Goal: Transaction & Acquisition: Purchase product/service

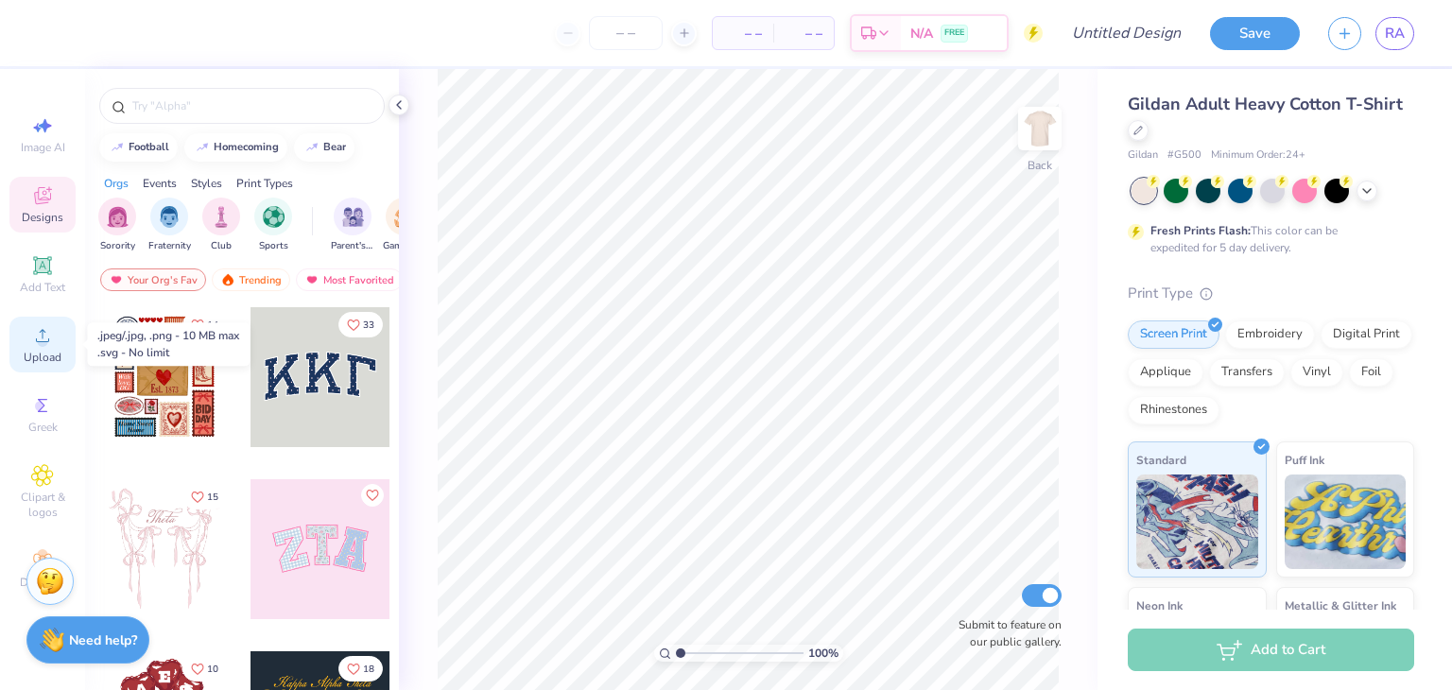
click at [45, 352] on span "Upload" at bounding box center [43, 357] width 38 height 15
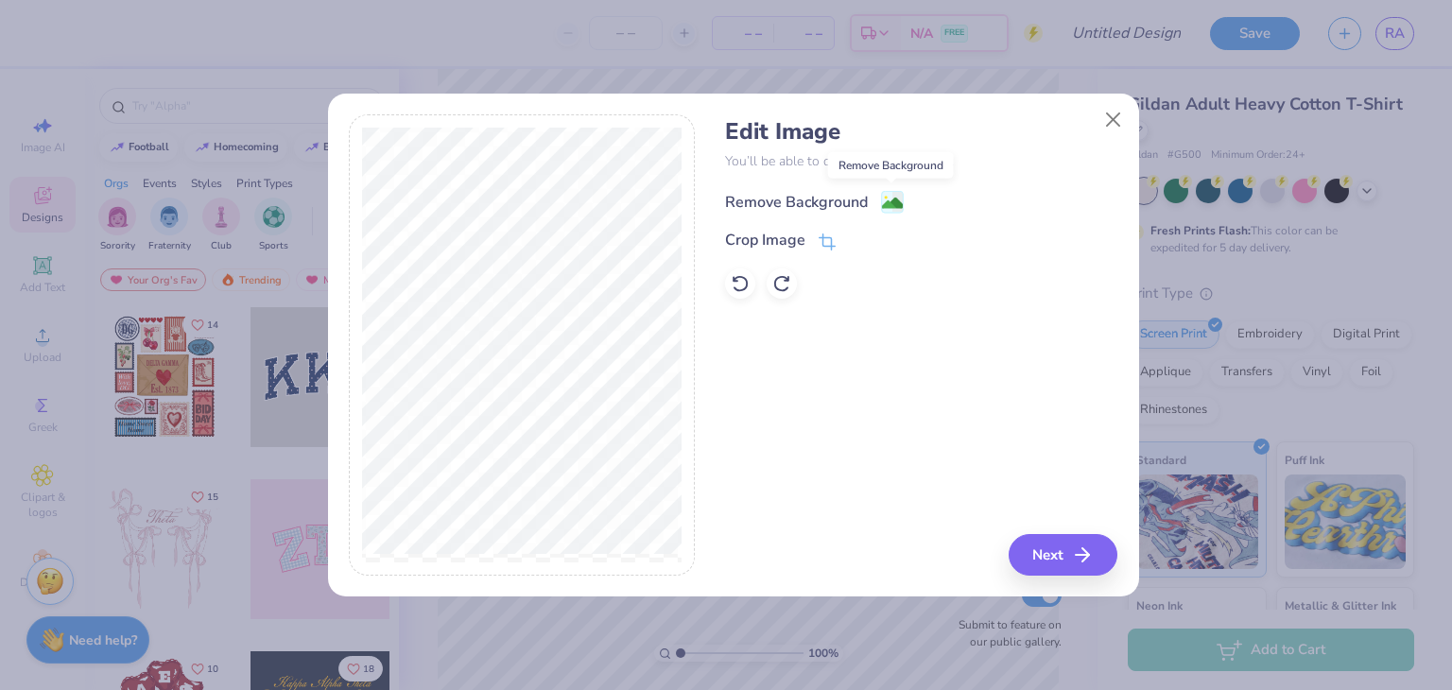
click at [888, 199] on image at bounding box center [892, 203] width 21 height 21
click at [873, 302] on div "Edit Image You’ll be able to do all of this later too. Remove Background Crop I…" at bounding box center [921, 344] width 392 height 461
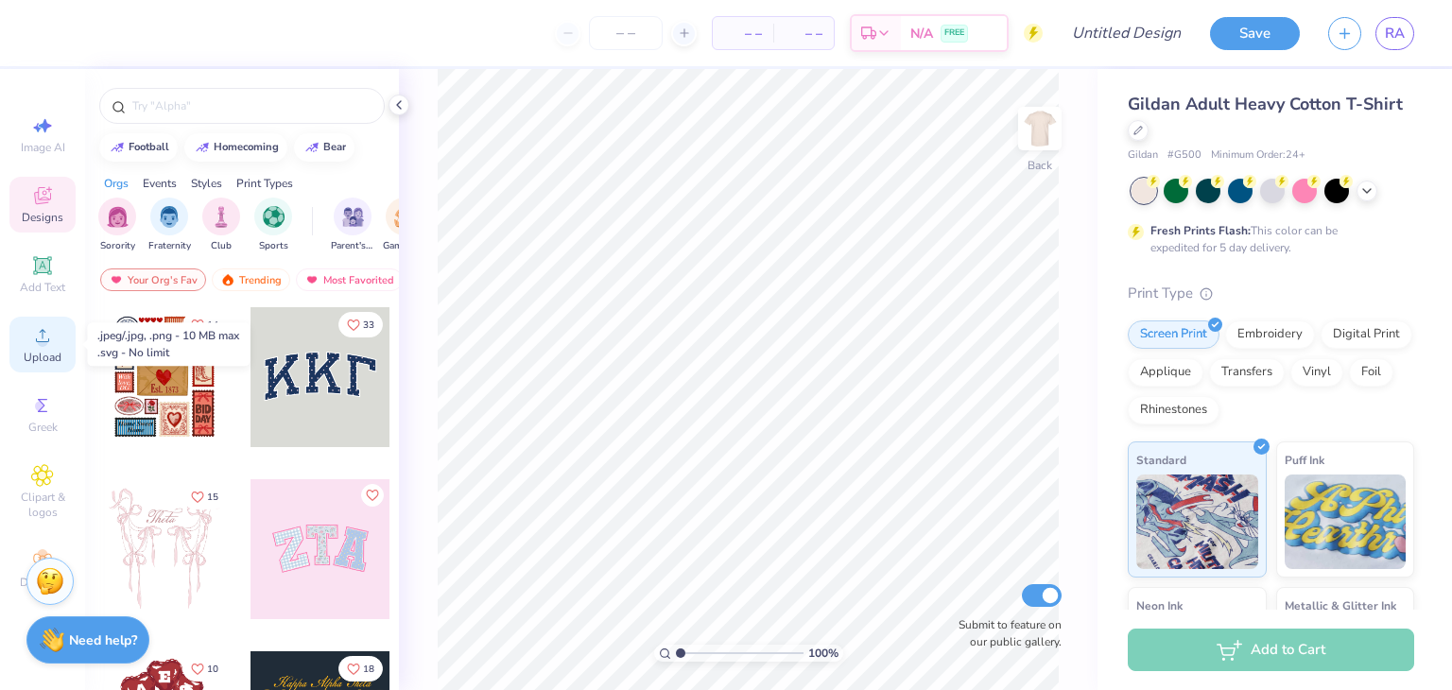
click at [42, 339] on circle at bounding box center [42, 342] width 10 height 10
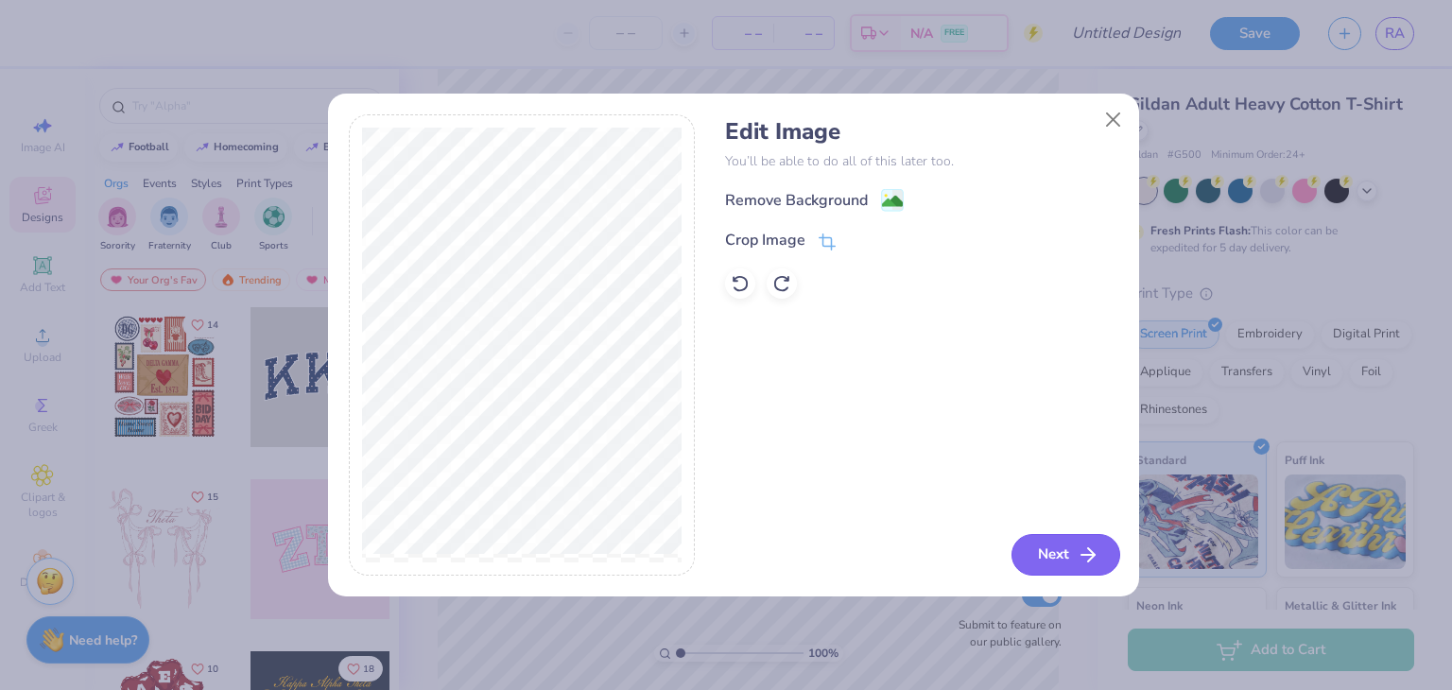
click at [1043, 551] on button "Next" at bounding box center [1065, 555] width 109 height 42
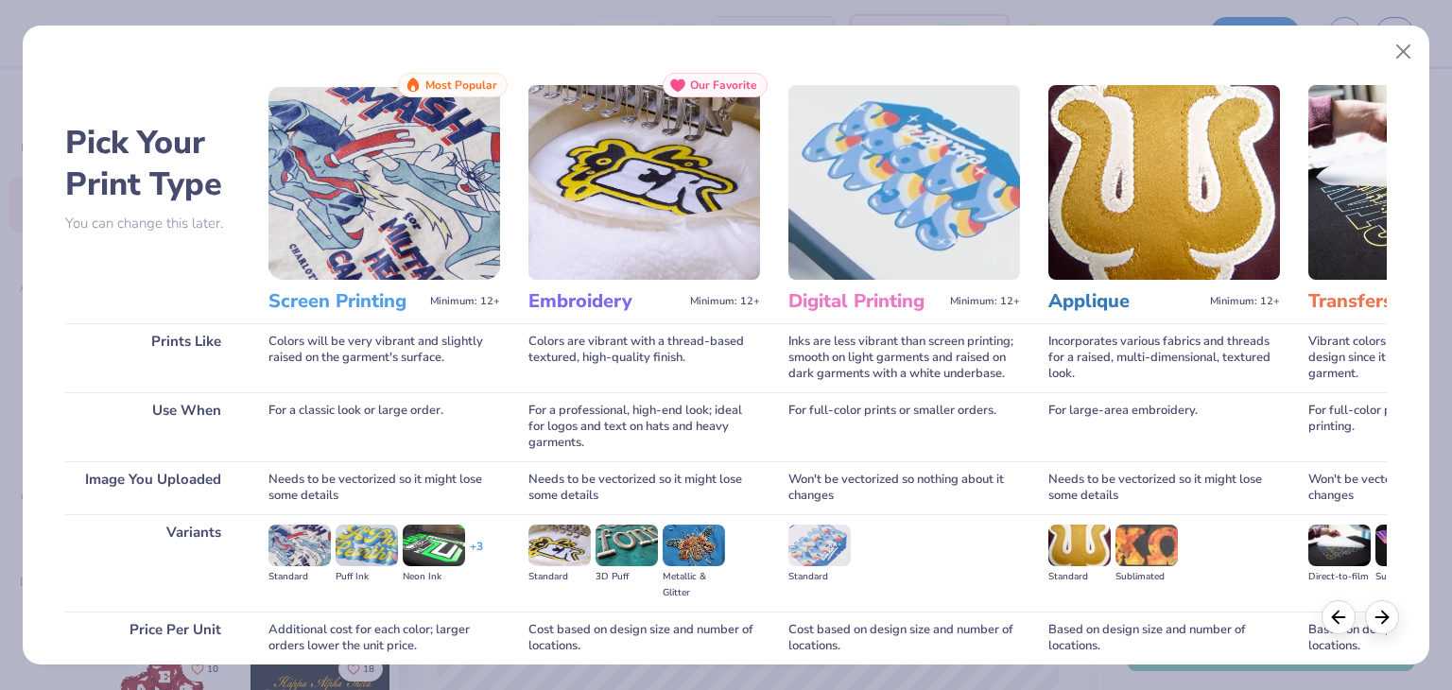
click at [417, 258] on img at bounding box center [384, 182] width 232 height 195
click at [1378, 621] on icon at bounding box center [1382, 614] width 21 height 21
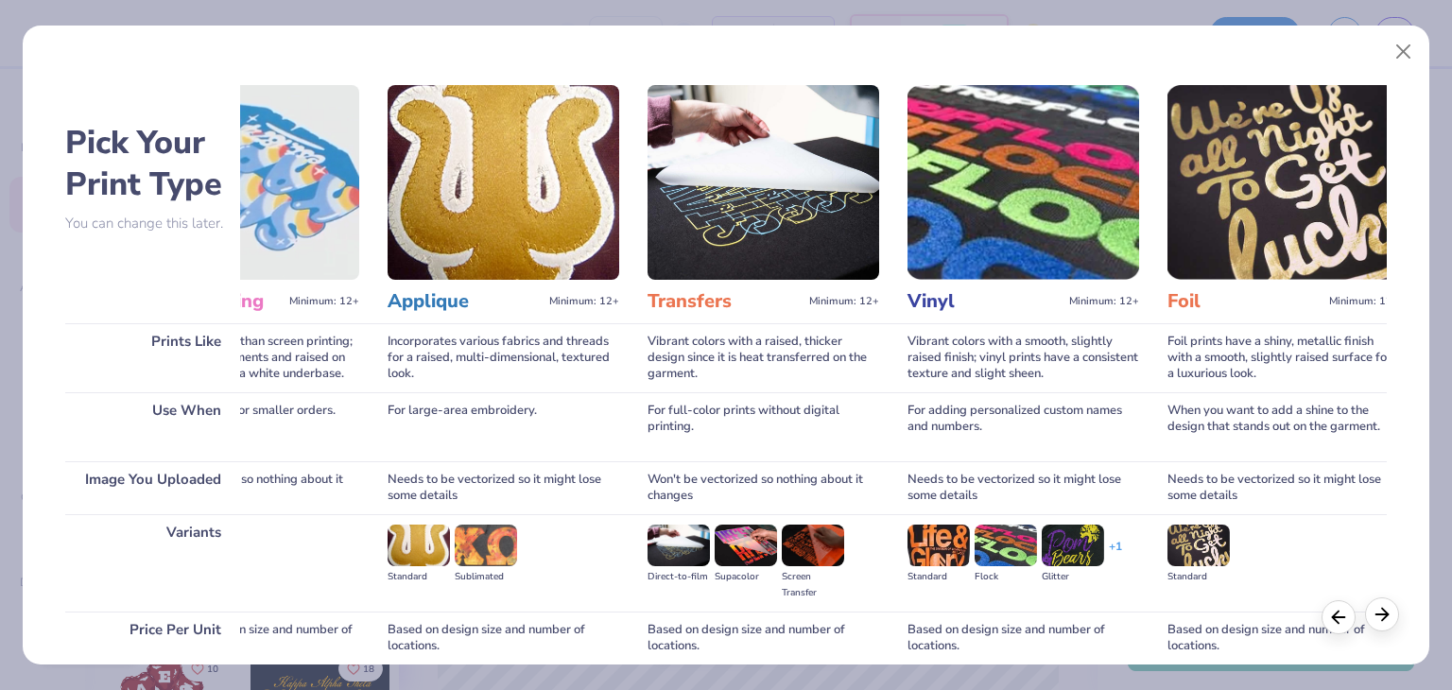
click at [1378, 621] on icon at bounding box center [1382, 614] width 21 height 21
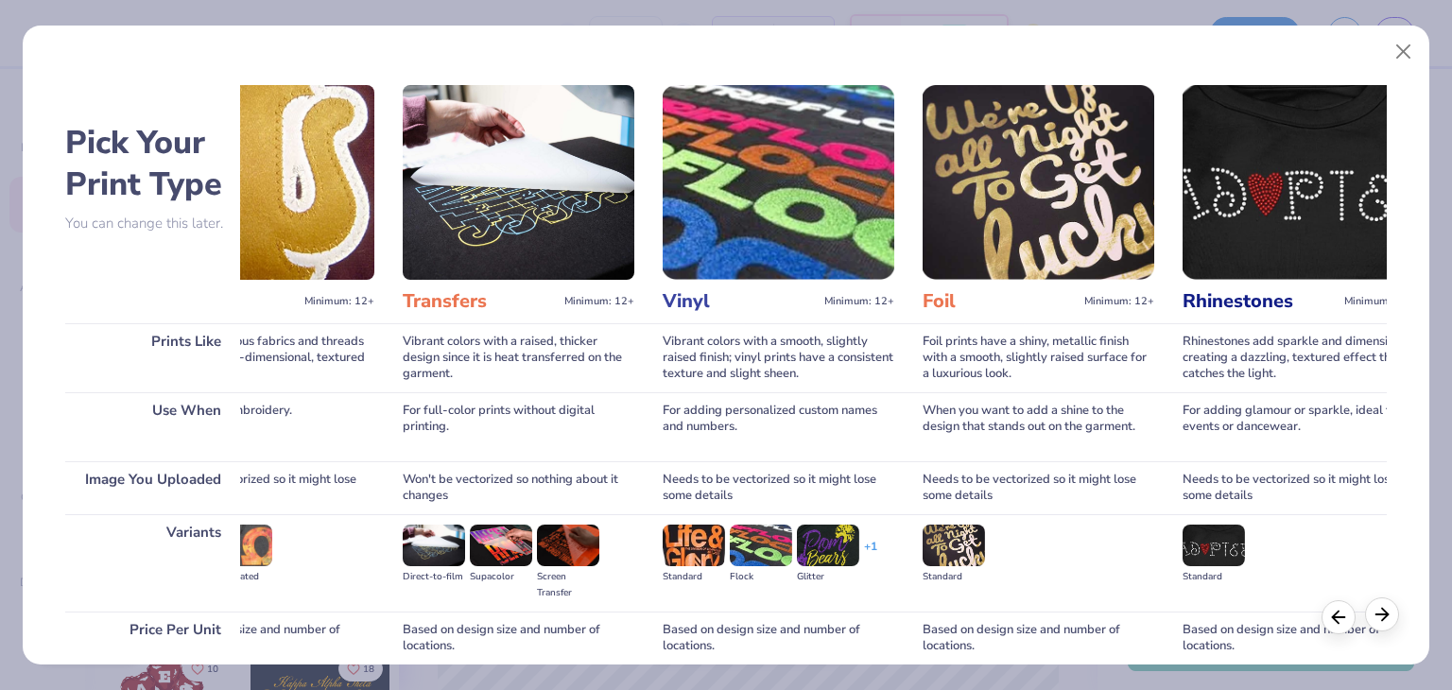
click at [1378, 621] on icon at bounding box center [1382, 614] width 21 height 21
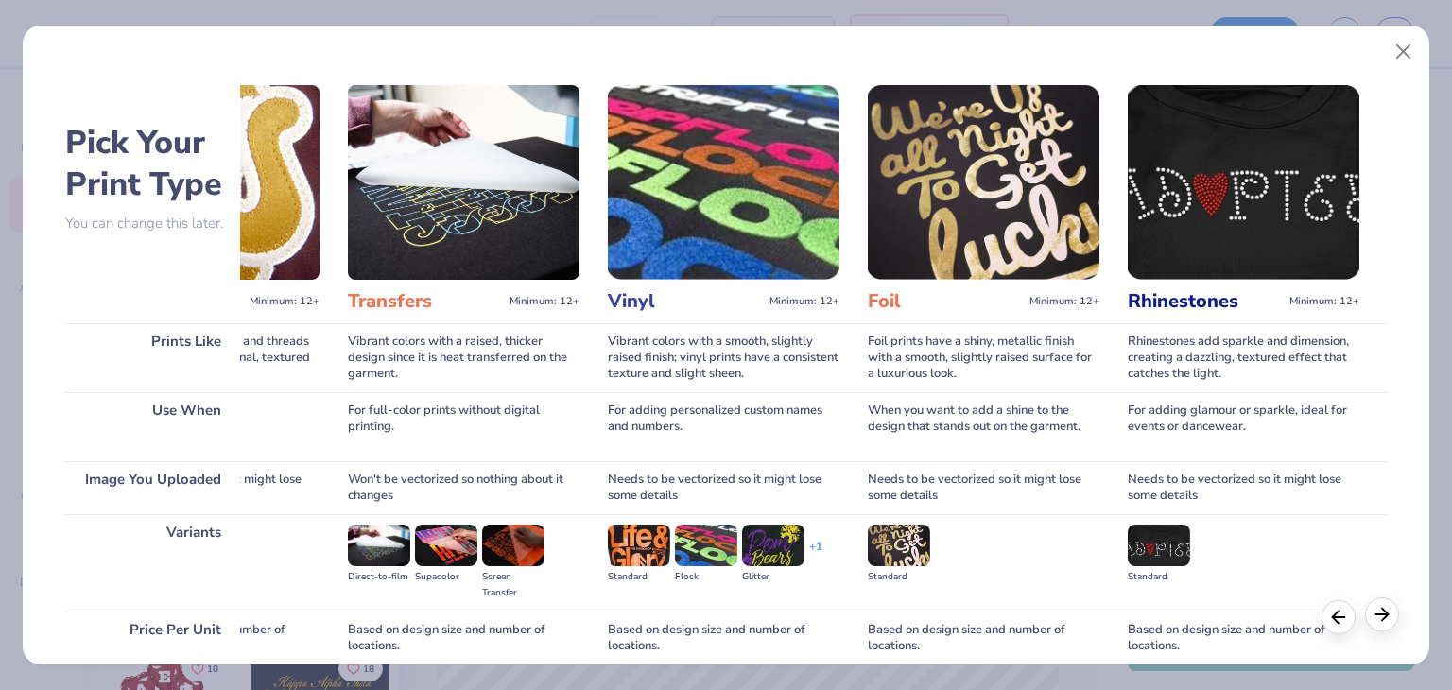
click at [1378, 621] on icon at bounding box center [1382, 614] width 21 height 21
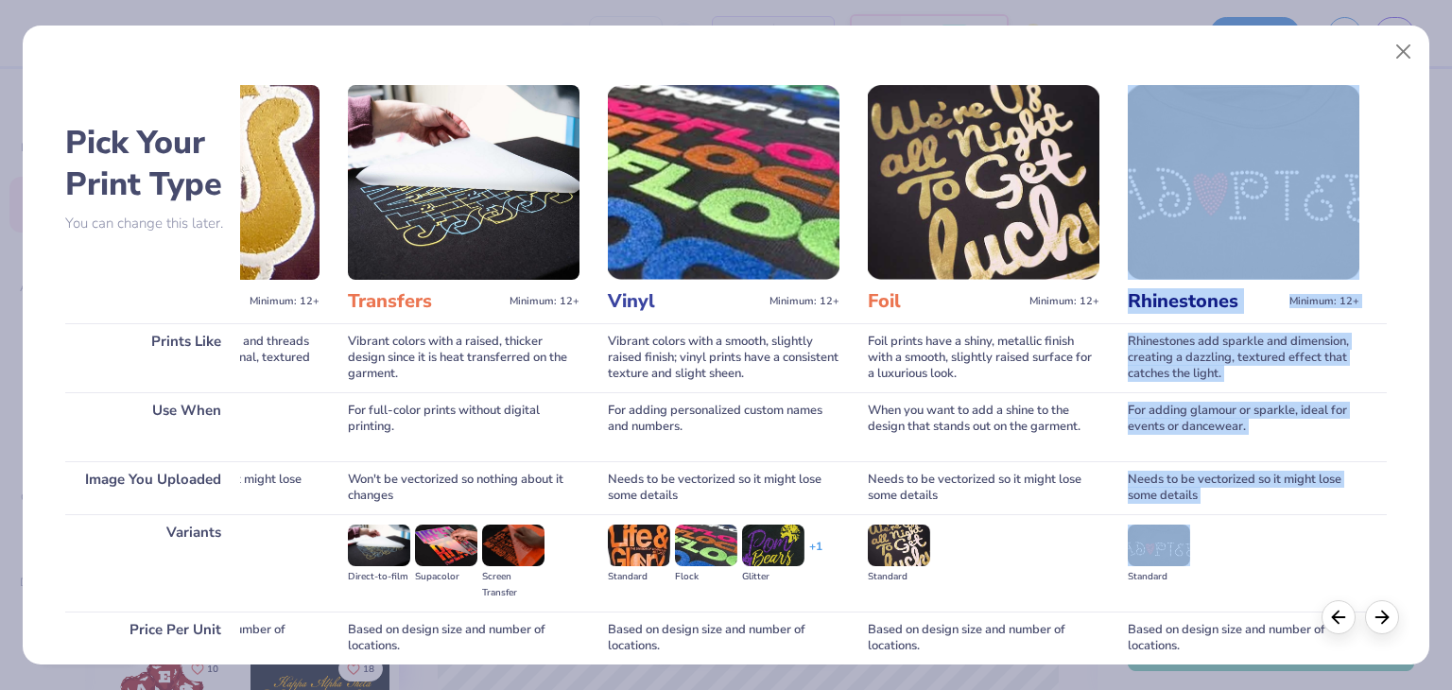
drag, startPoint x: 1375, startPoint y: 228, endPoint x: 1384, endPoint y: 514, distance: 286.5
click at [1384, 514] on div "Pick Your Print Type You can change this later. Prints Like Use When Image You …" at bounding box center [725, 419] width 1321 height 693
click at [1424, 291] on div "Pick Your Print Type You can change this later. Prints Like Use When Image You …" at bounding box center [726, 340] width 1407 height 648
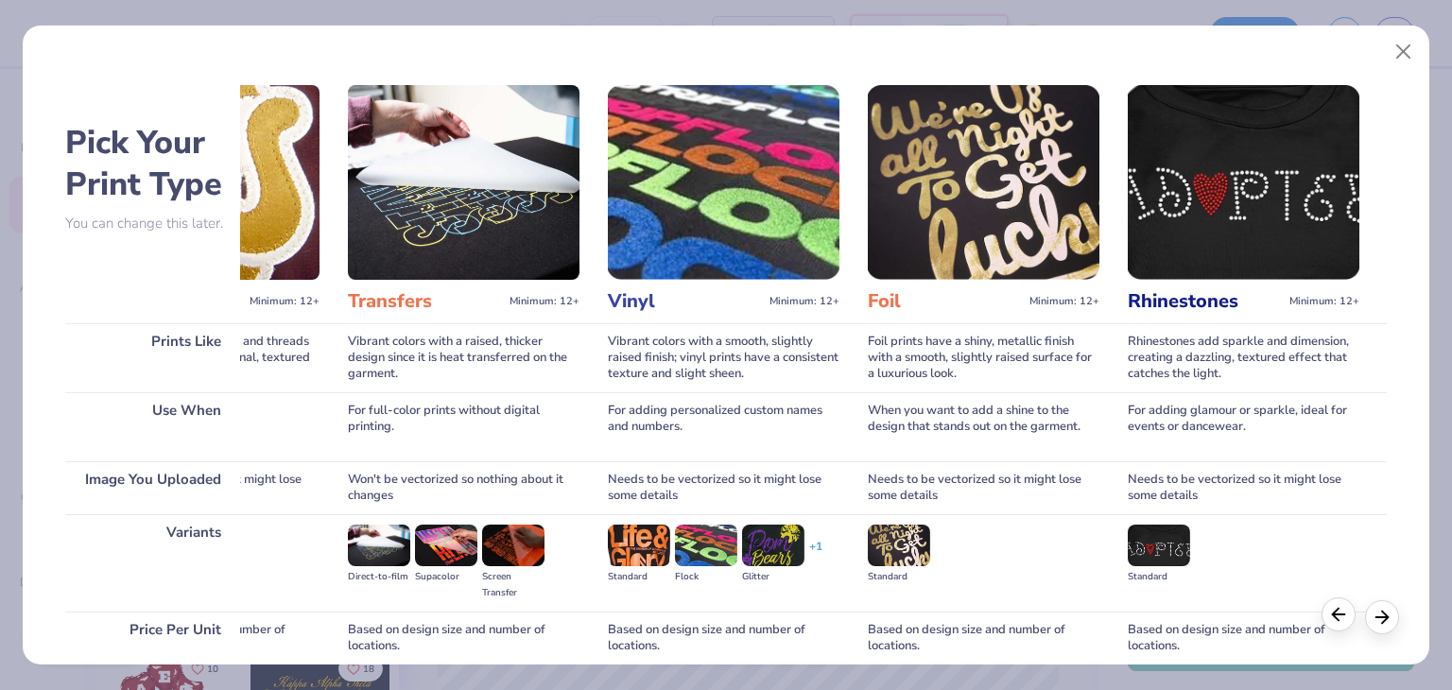
click at [1326, 624] on div at bounding box center [1338, 614] width 34 height 34
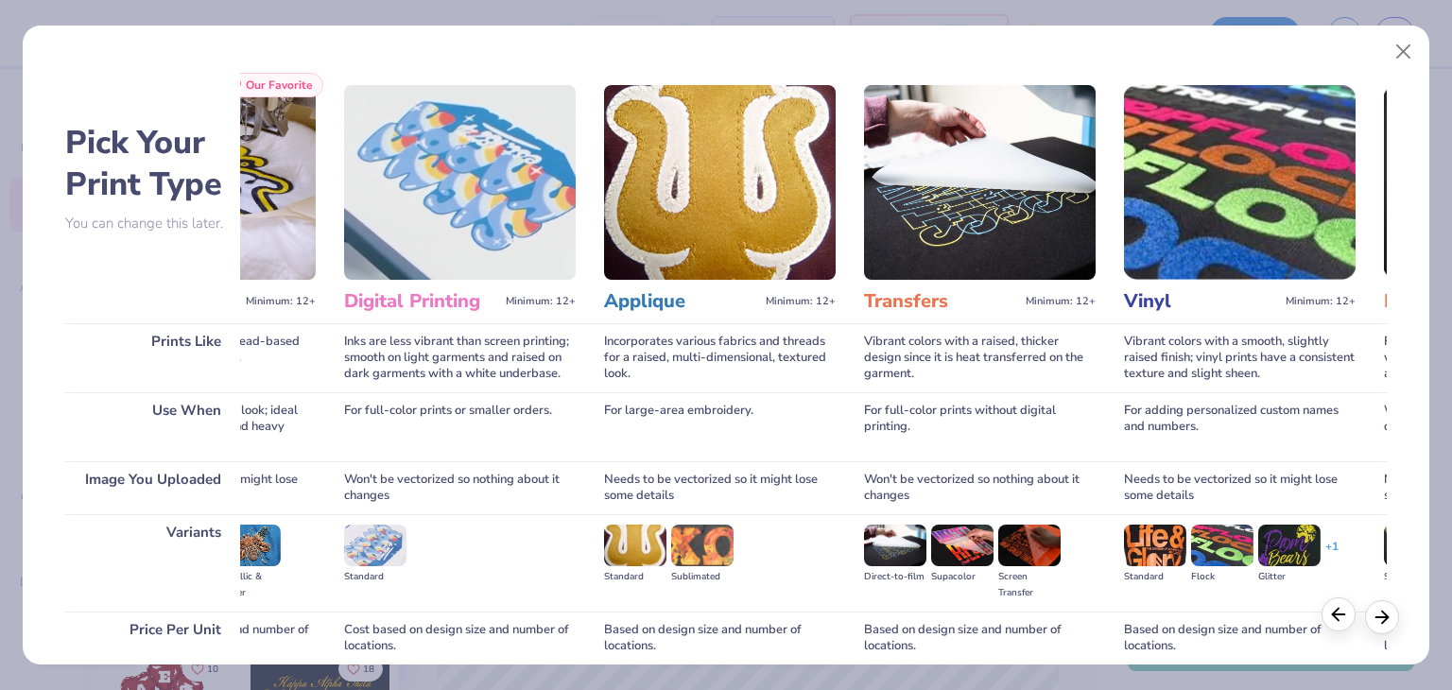
scroll to position [0, 300]
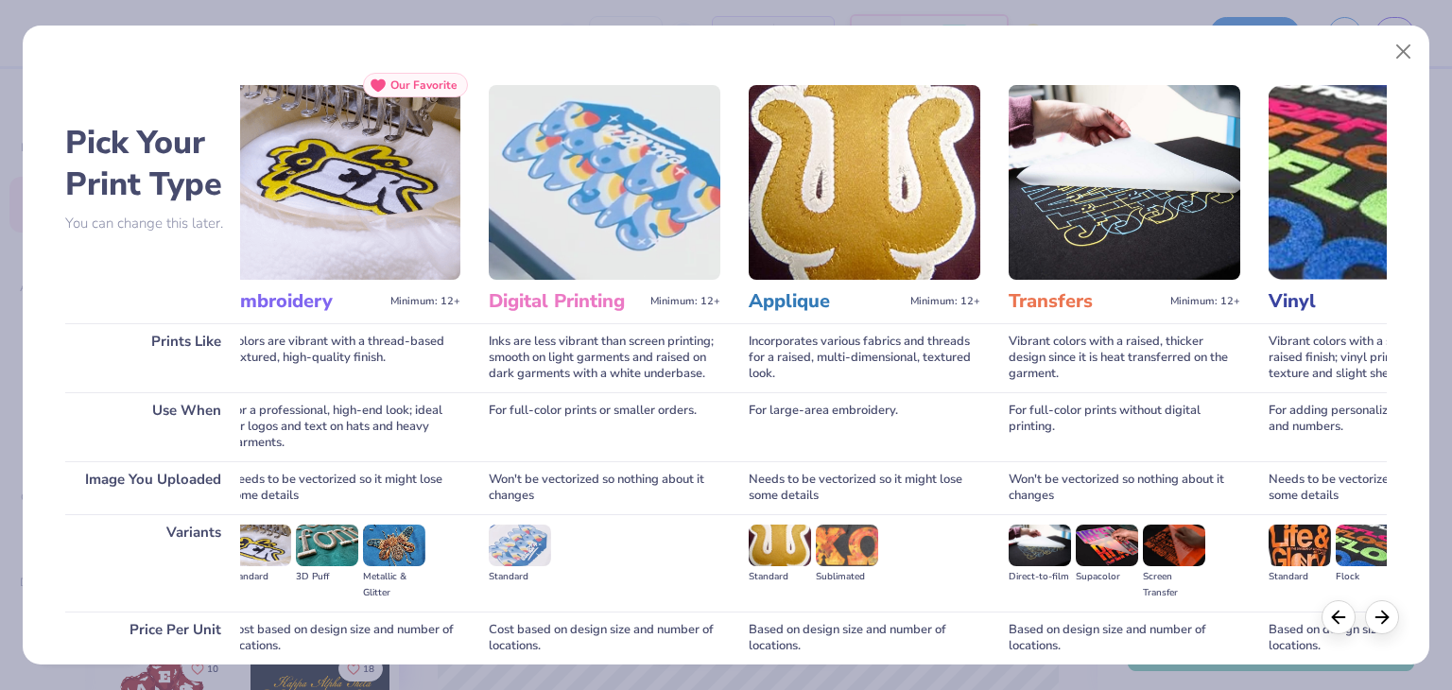
click at [265, 539] on img at bounding box center [260, 546] width 62 height 42
click at [1342, 617] on icon at bounding box center [1338, 614] width 21 height 21
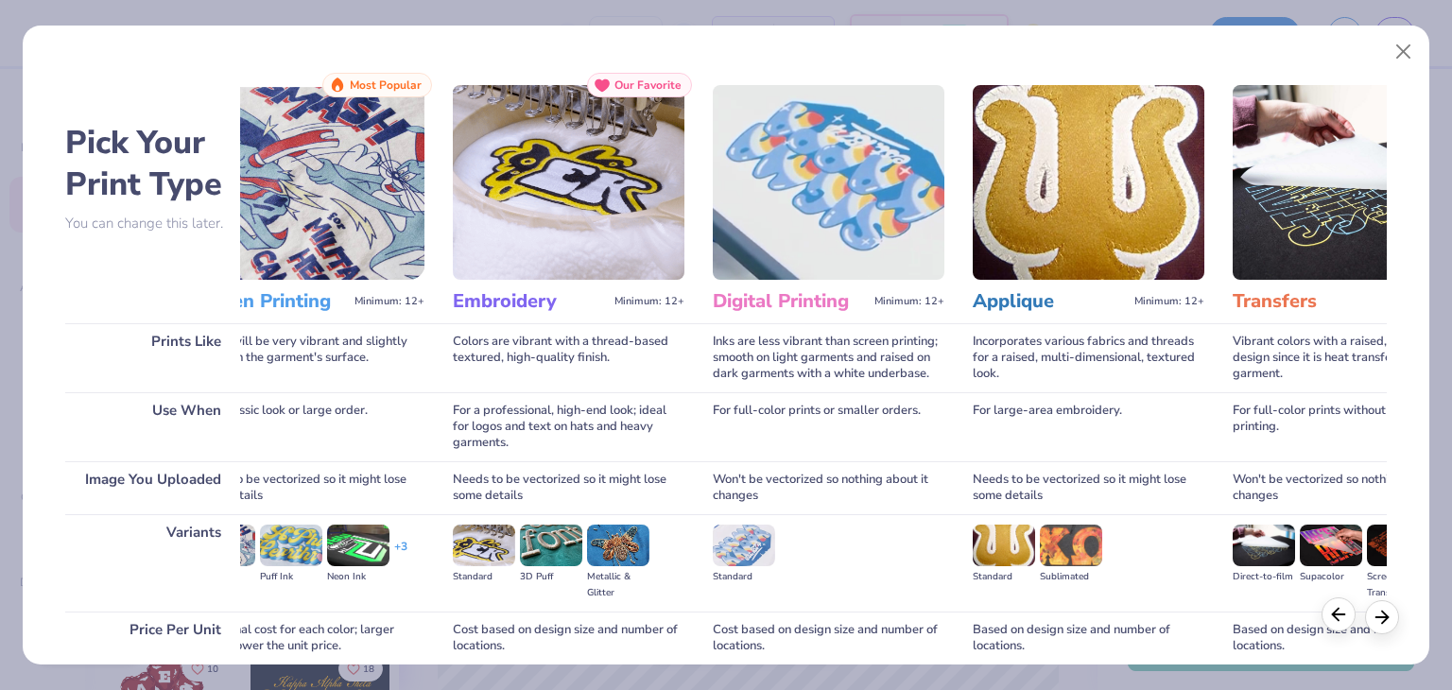
scroll to position [0, 0]
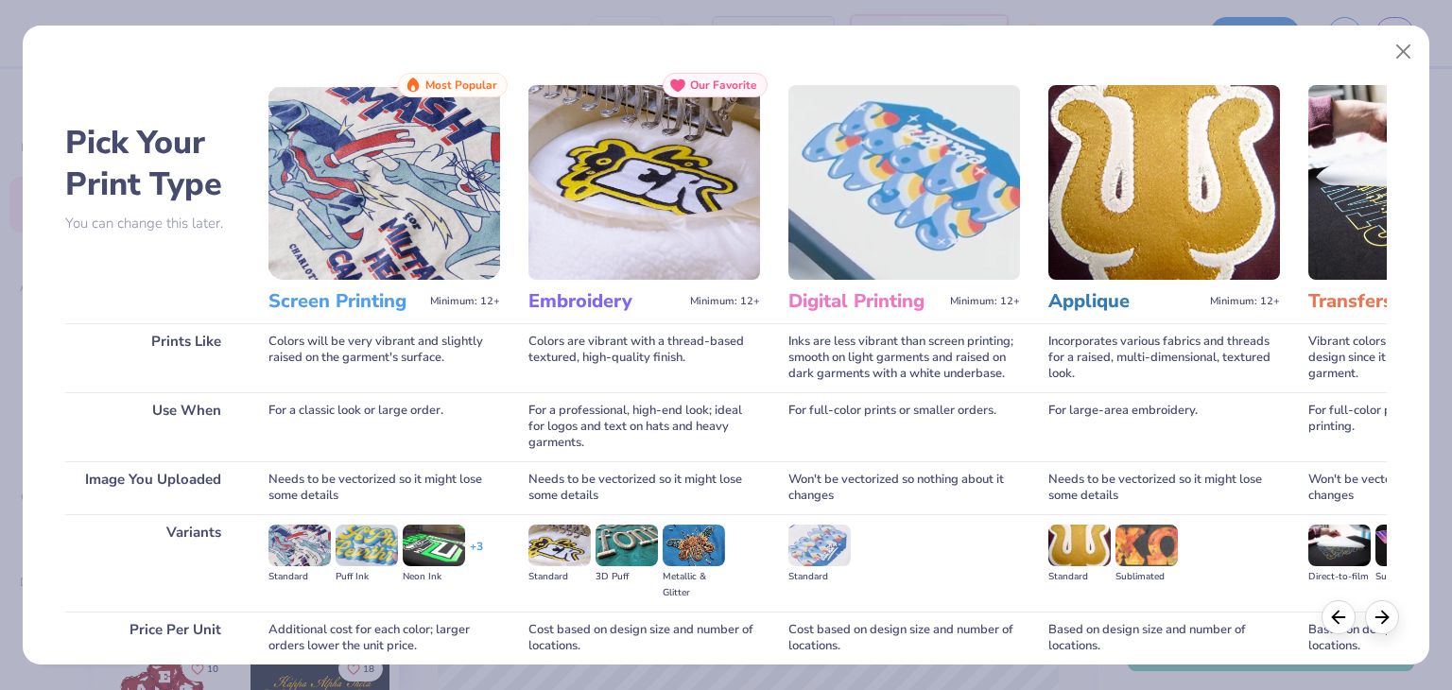
click at [302, 527] on img at bounding box center [299, 546] width 62 height 42
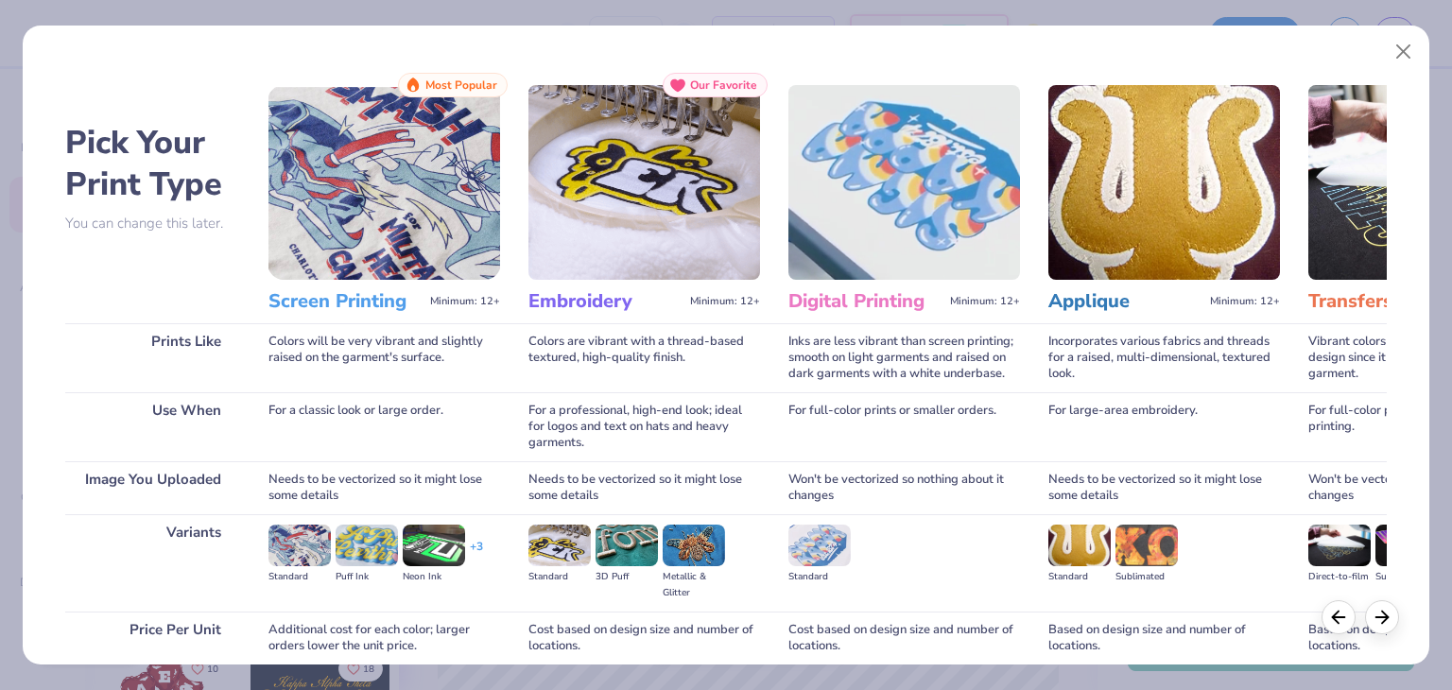
click at [302, 527] on img at bounding box center [299, 546] width 62 height 42
click at [1445, 292] on div "Pick Your Print Type You can change this later. Prints Like Use When Image You …" at bounding box center [726, 345] width 1452 height 690
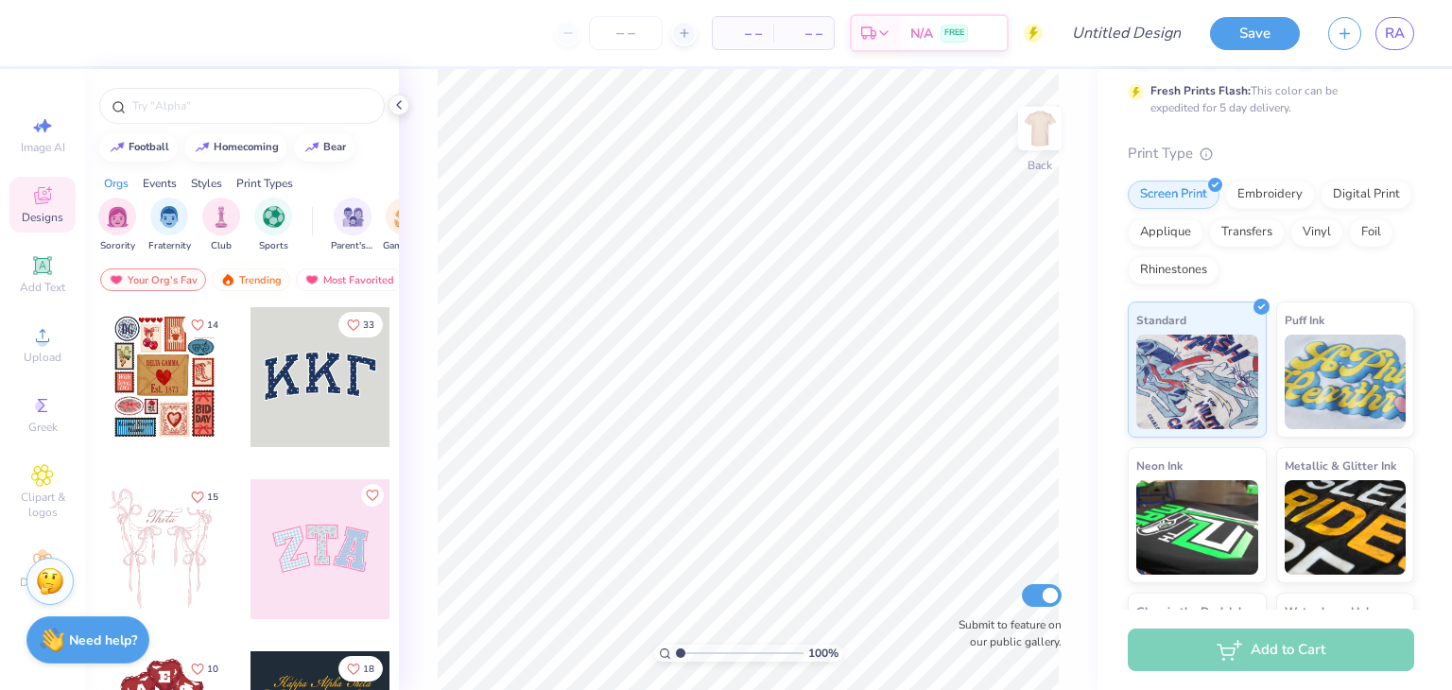
scroll to position [259, 0]
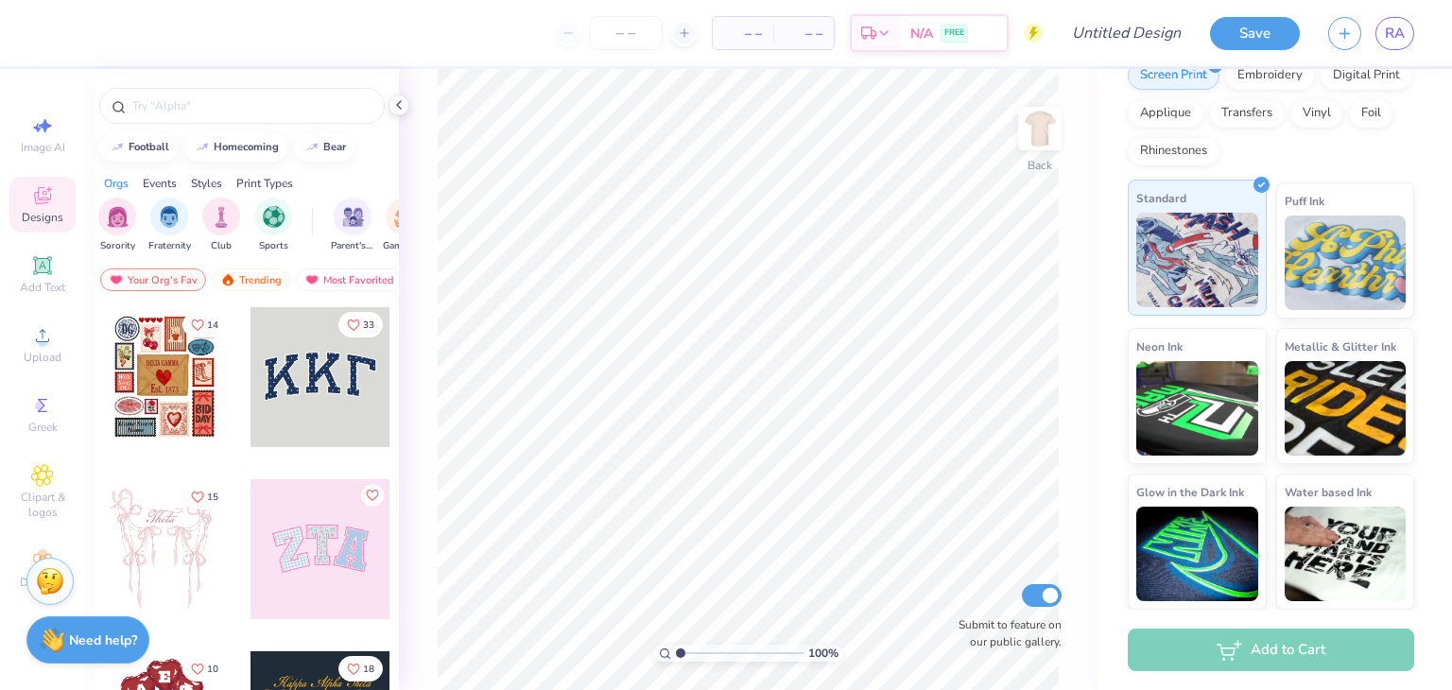
click at [1201, 260] on img at bounding box center [1197, 260] width 122 height 95
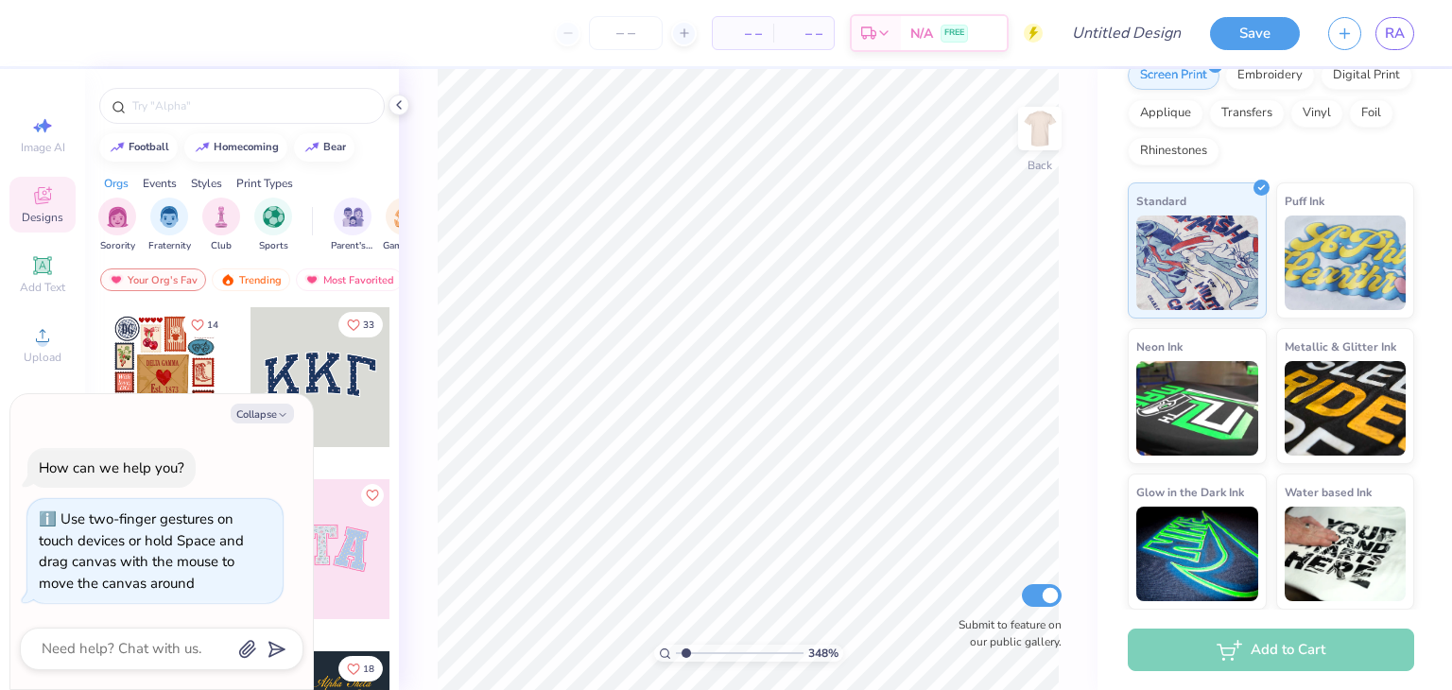
type input "1"
drag, startPoint x: 678, startPoint y: 655, endPoint x: 510, endPoint y: 643, distance: 167.8
click at [676, 645] on input "range" at bounding box center [740, 653] width 128 height 17
click at [1339, 28] on icon "button" at bounding box center [1345, 31] width 16 height 16
click at [1350, 33] on icon "button" at bounding box center [1345, 31] width 16 height 16
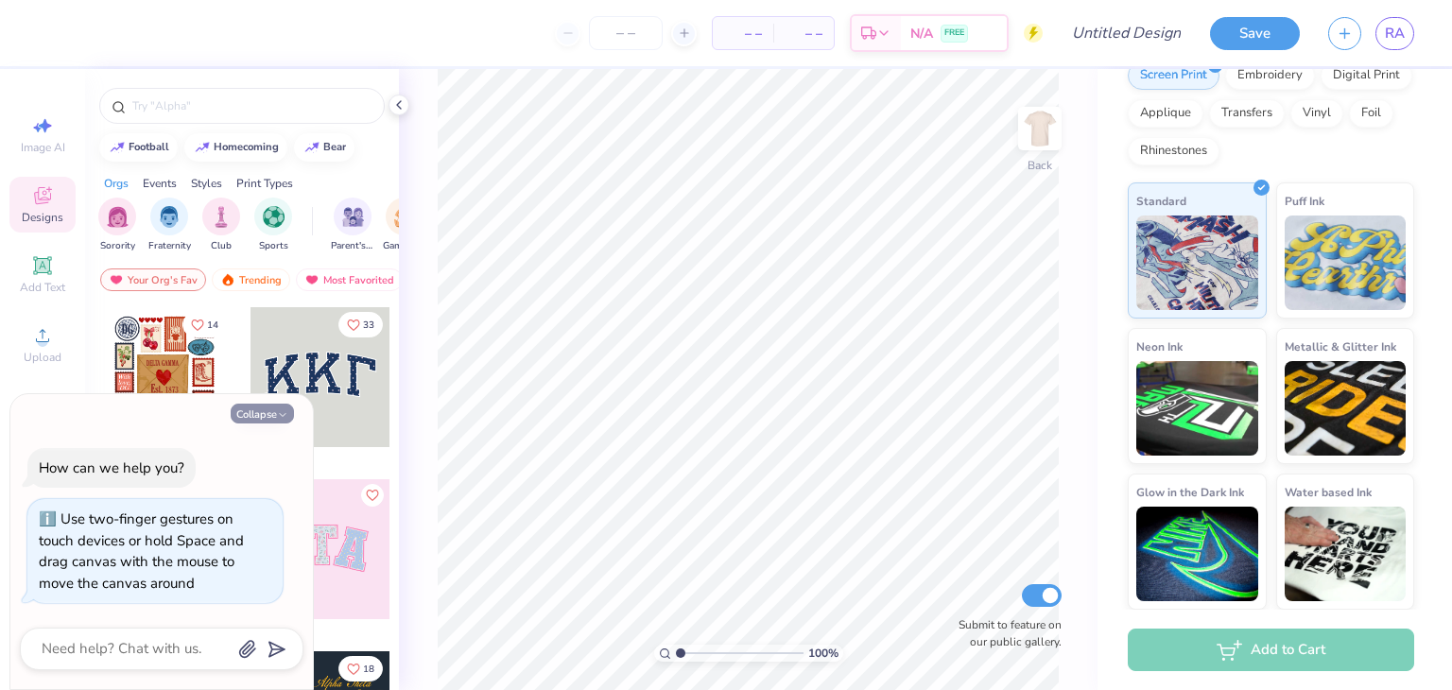
click at [272, 418] on button "Collapse" at bounding box center [262, 414] width 63 height 20
type textarea "x"
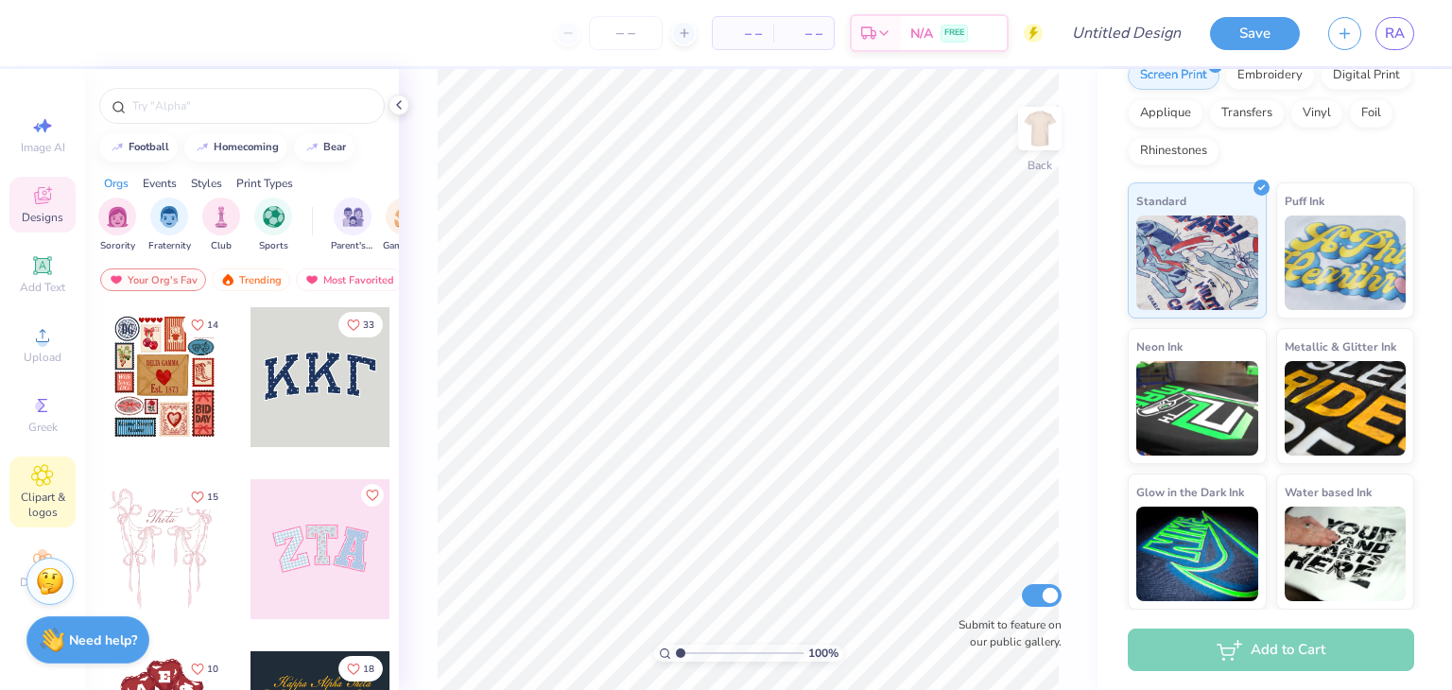
click at [34, 493] on span "Clipart & logos" at bounding box center [42, 505] width 66 height 30
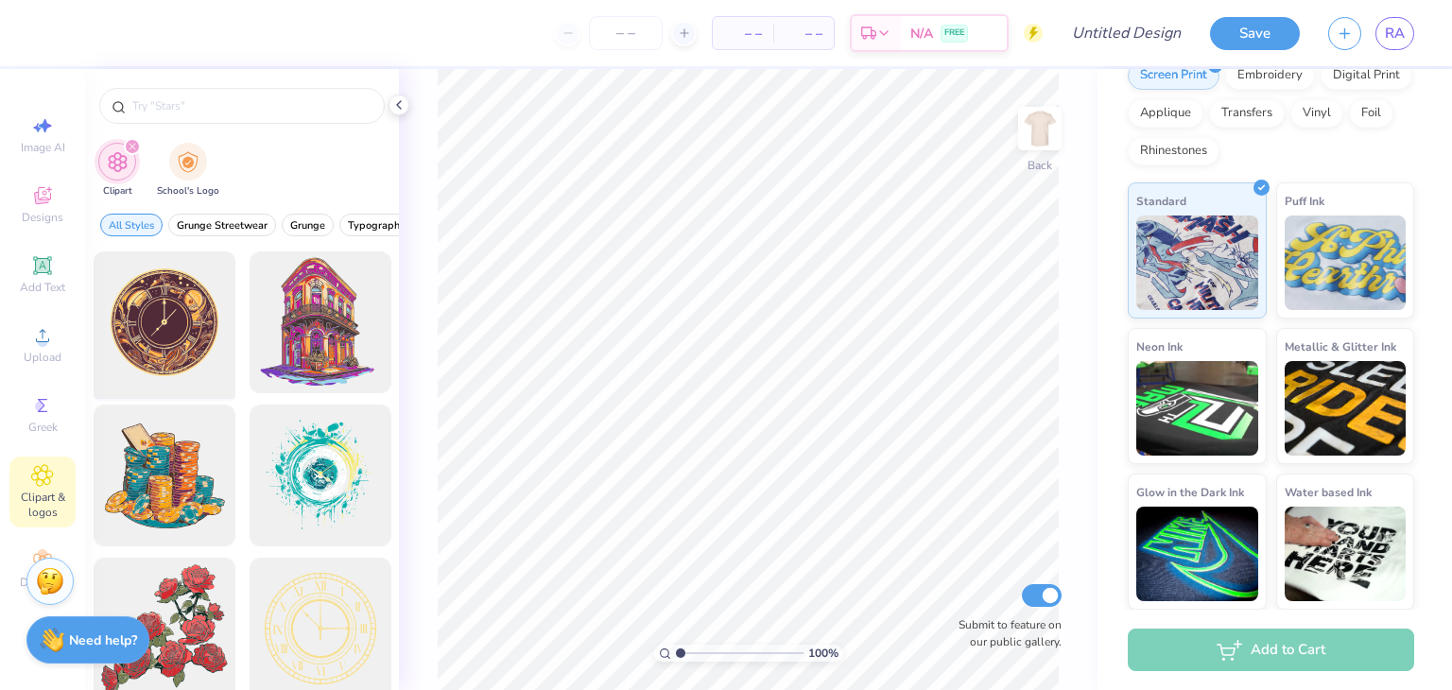
click at [200, 307] on div at bounding box center [164, 323] width 156 height 156
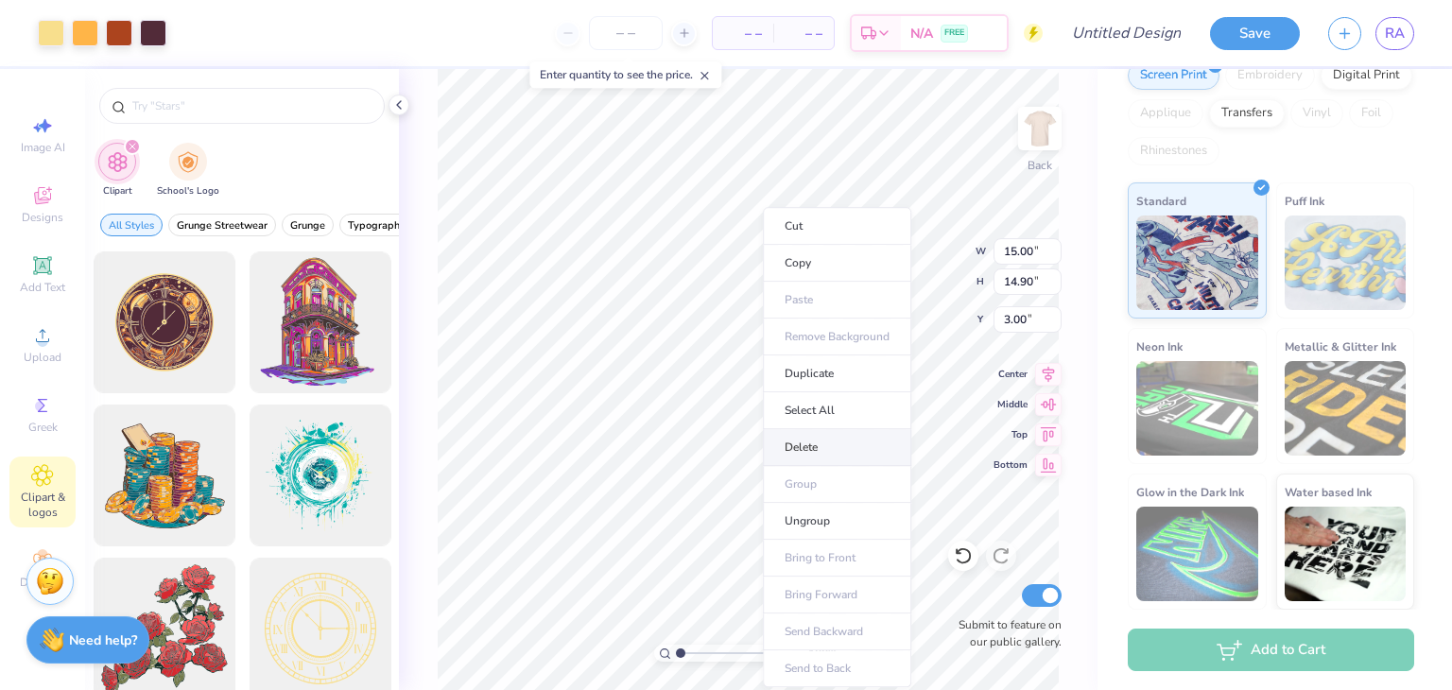
click at [832, 440] on li "Delete" at bounding box center [837, 447] width 148 height 37
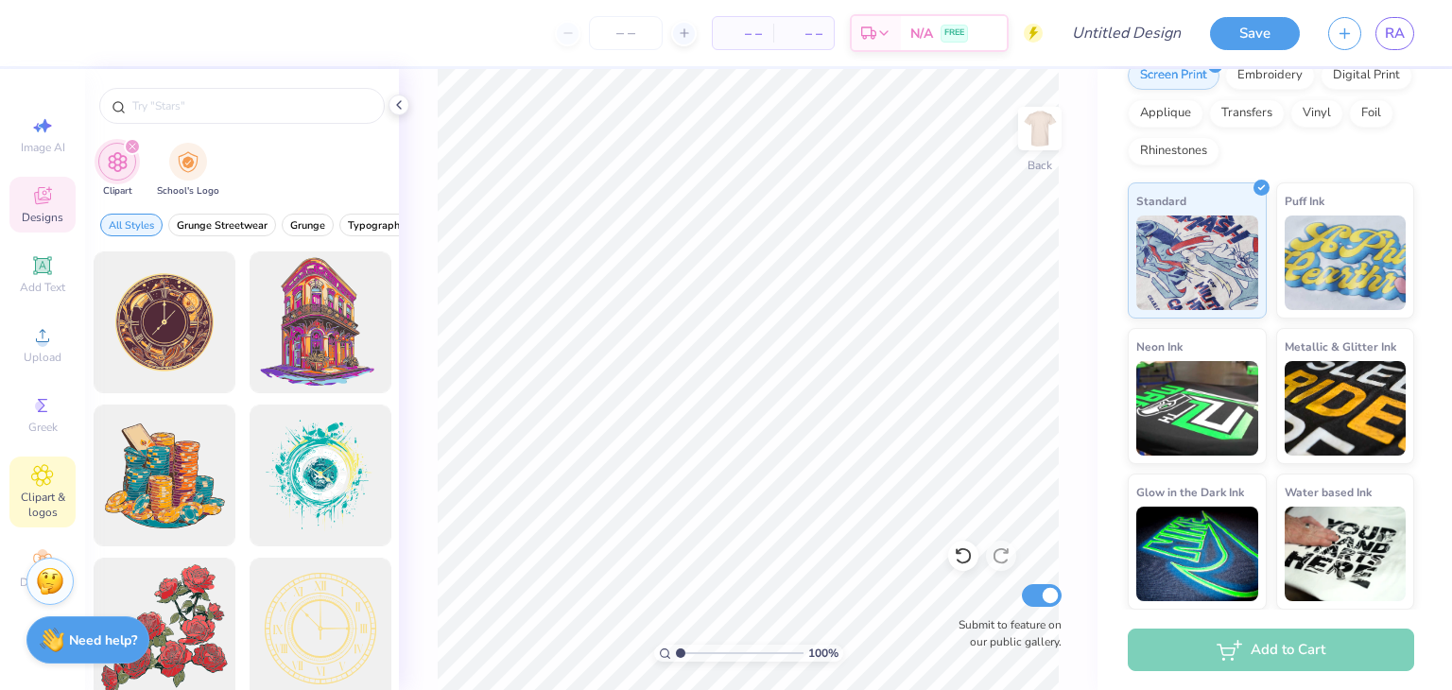
click at [38, 211] on span "Designs" at bounding box center [43, 217] width 42 height 15
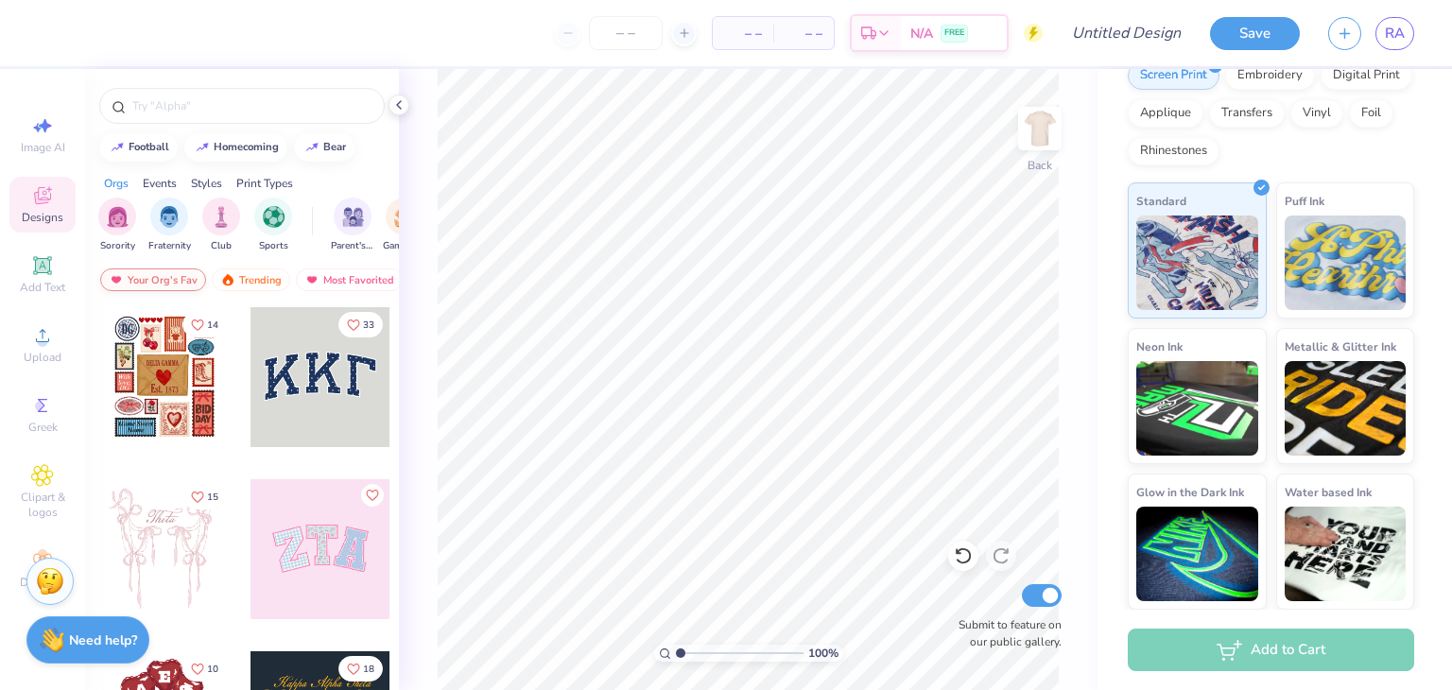
click at [154, 283] on div "Your Org's Fav" at bounding box center [153, 279] width 106 height 23
click at [396, 112] on icon at bounding box center [398, 104] width 15 height 15
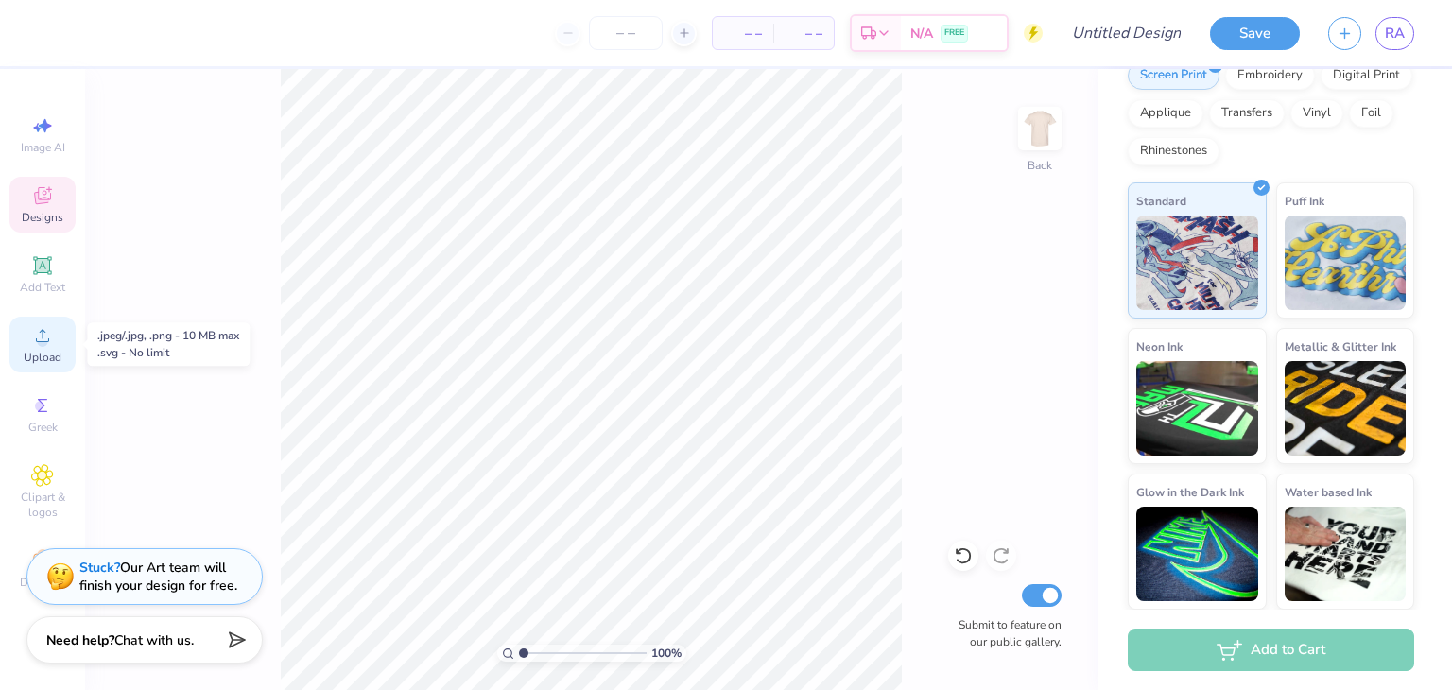
click at [47, 345] on icon at bounding box center [42, 335] width 23 height 23
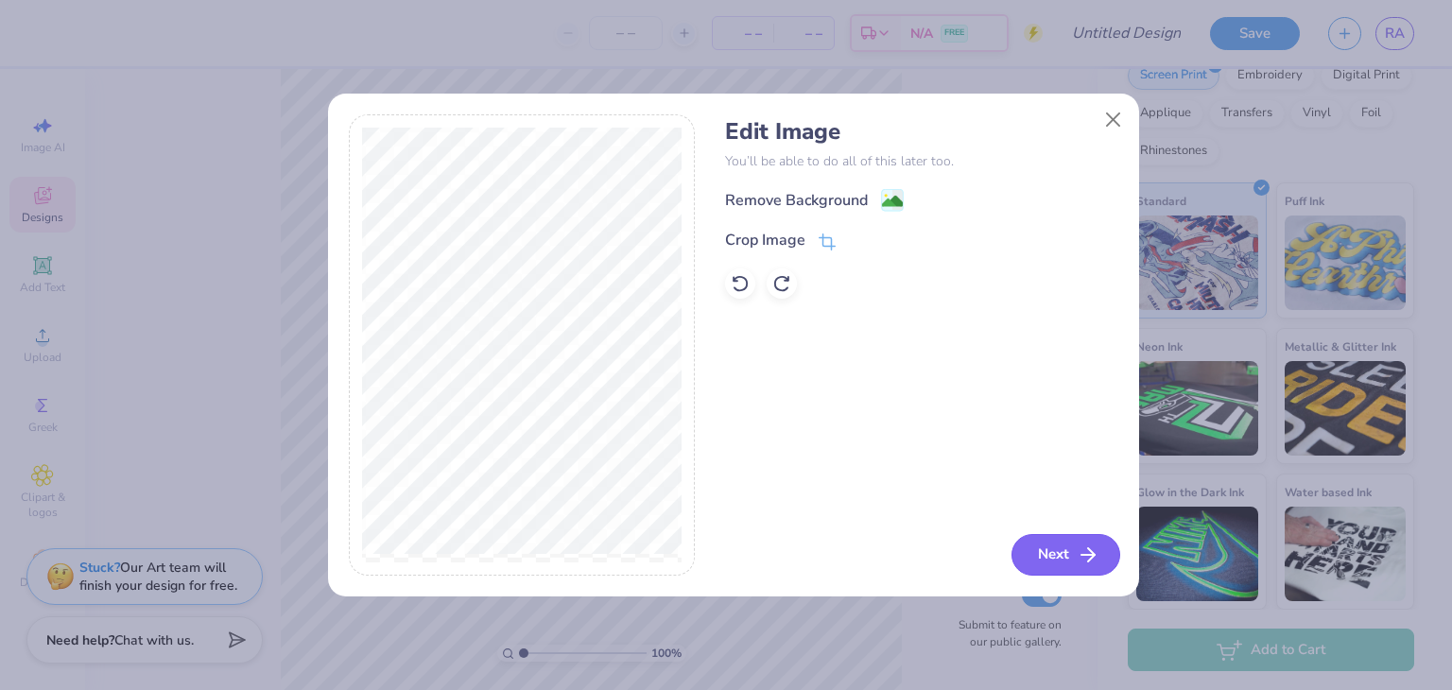
click at [1052, 553] on button "Next" at bounding box center [1065, 555] width 109 height 42
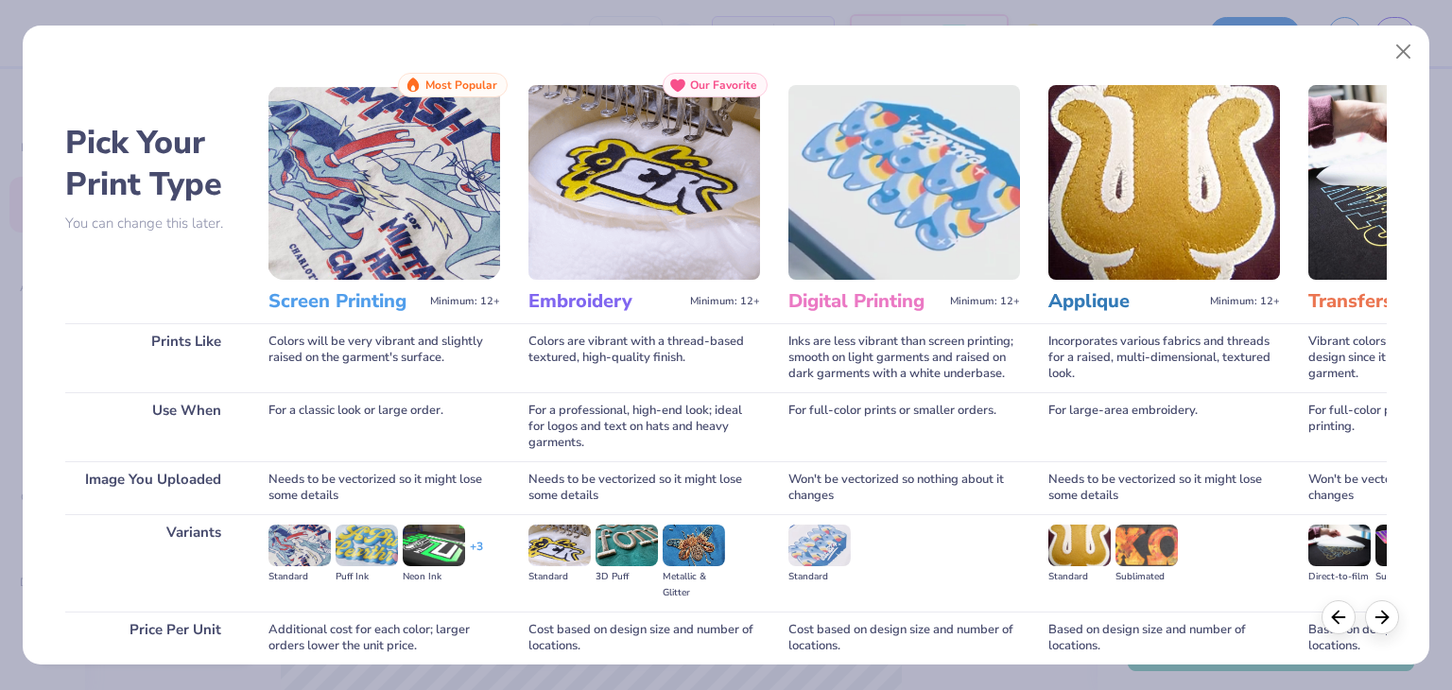
click at [364, 395] on div "For a classic look or large order." at bounding box center [384, 426] width 232 height 69
click at [1362, 492] on div "Won't be vectorized so nothing about it changes" at bounding box center [1424, 487] width 232 height 53
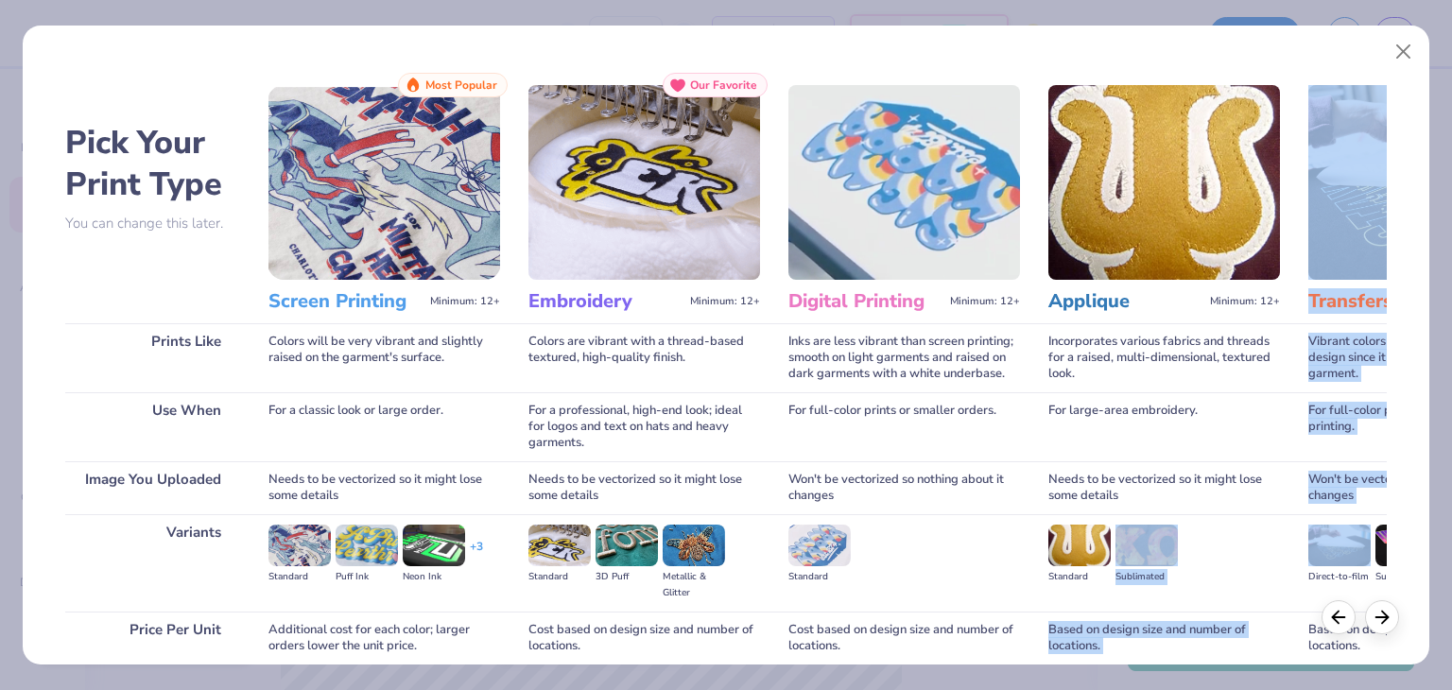
drag, startPoint x: 1315, startPoint y: 521, endPoint x: 1289, endPoint y: 528, distance: 26.6
click at [1289, 528] on div "Pick Your Print Type You can change this later. Prints Like Use When Image You …" at bounding box center [725, 419] width 1321 height 693
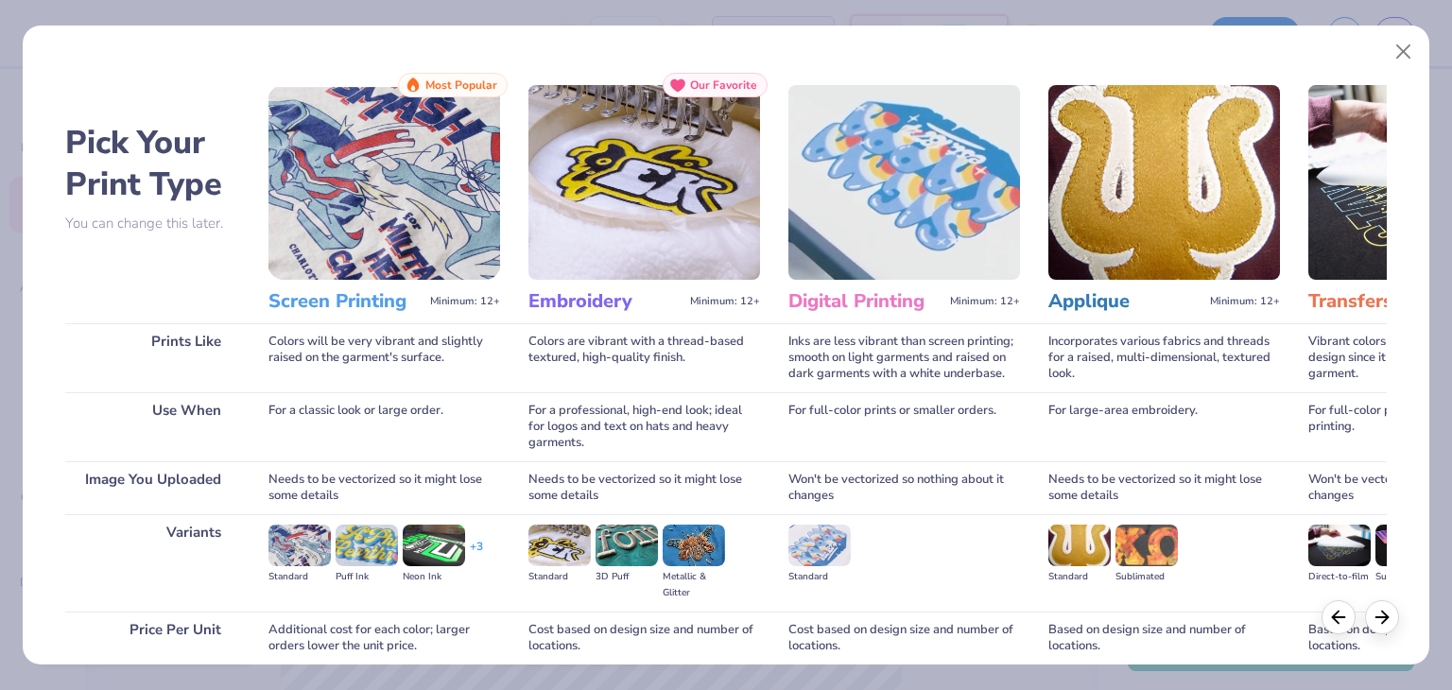
click at [933, 424] on div "For full-color prints or smaller orders." at bounding box center [904, 426] width 232 height 69
click at [300, 546] on img at bounding box center [299, 546] width 62 height 42
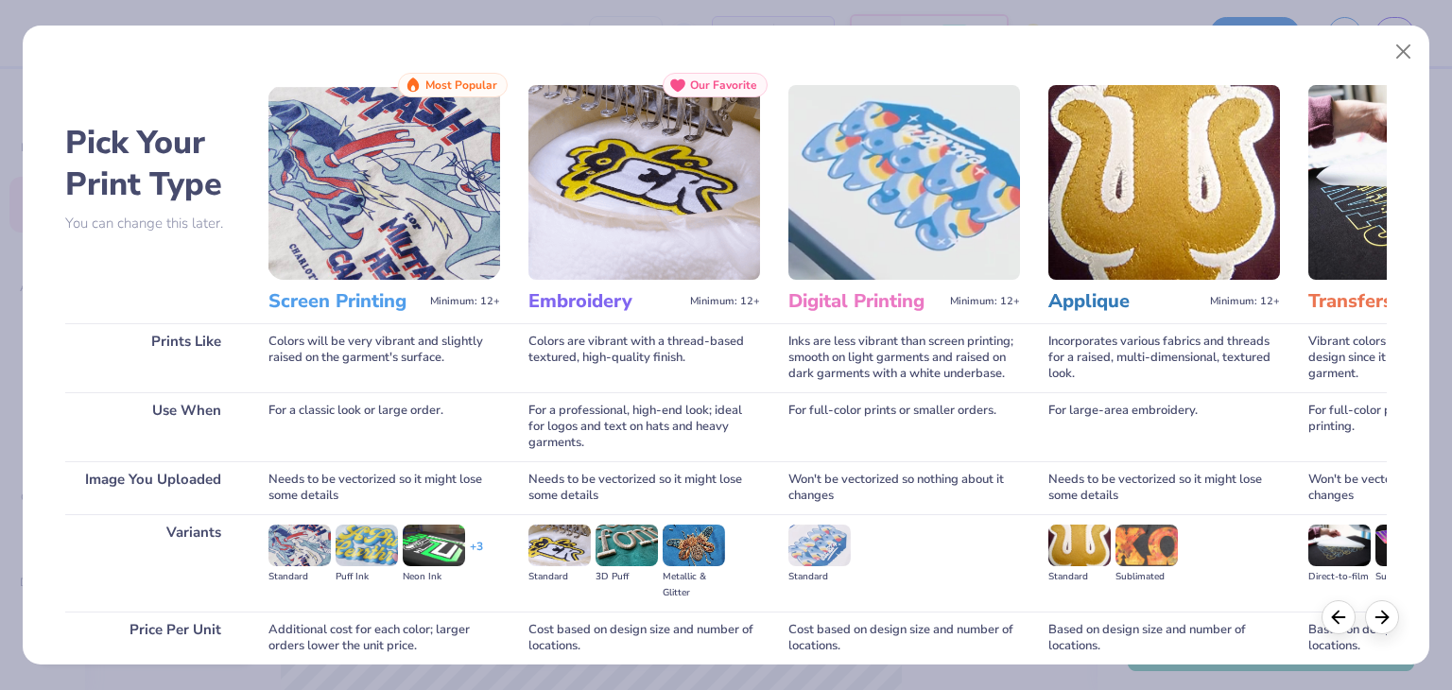
click at [300, 546] on img at bounding box center [299, 546] width 62 height 42
click at [1408, 48] on button "Close" at bounding box center [1404, 52] width 36 height 36
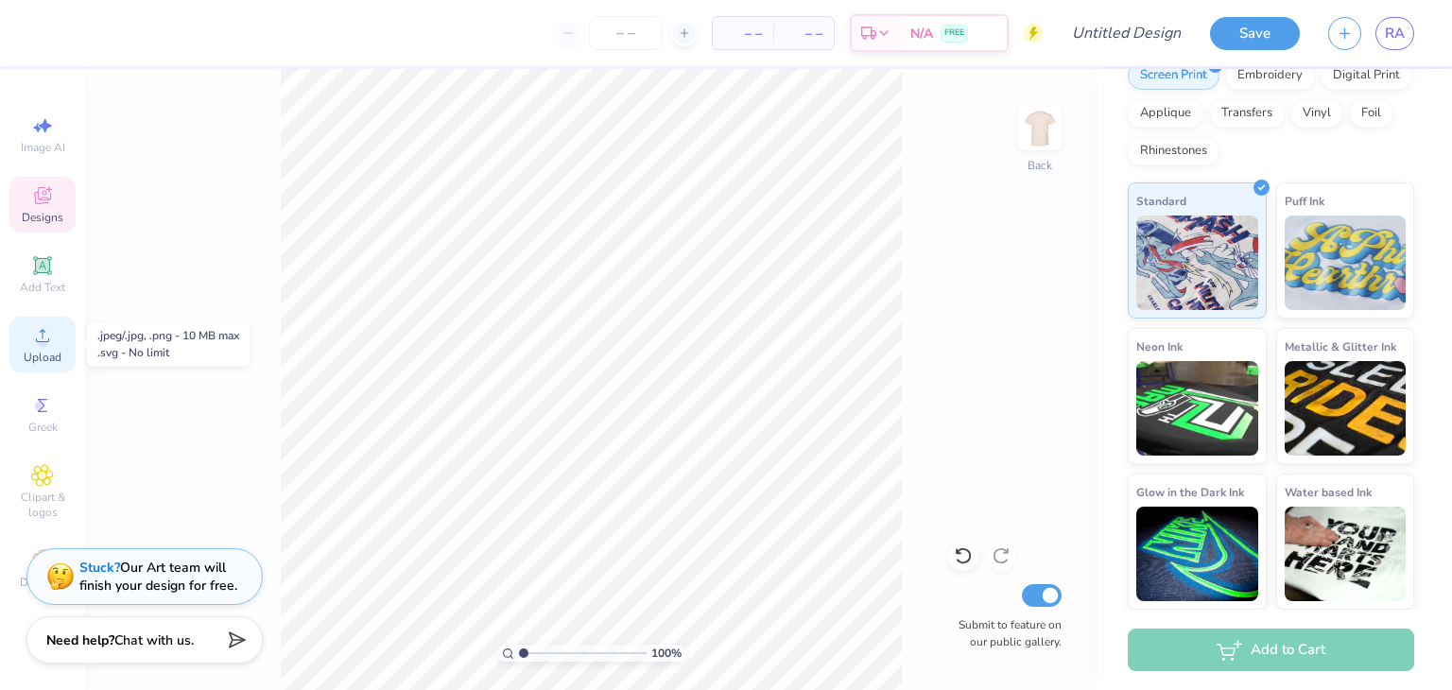
click at [37, 337] on icon at bounding box center [42, 335] width 23 height 23
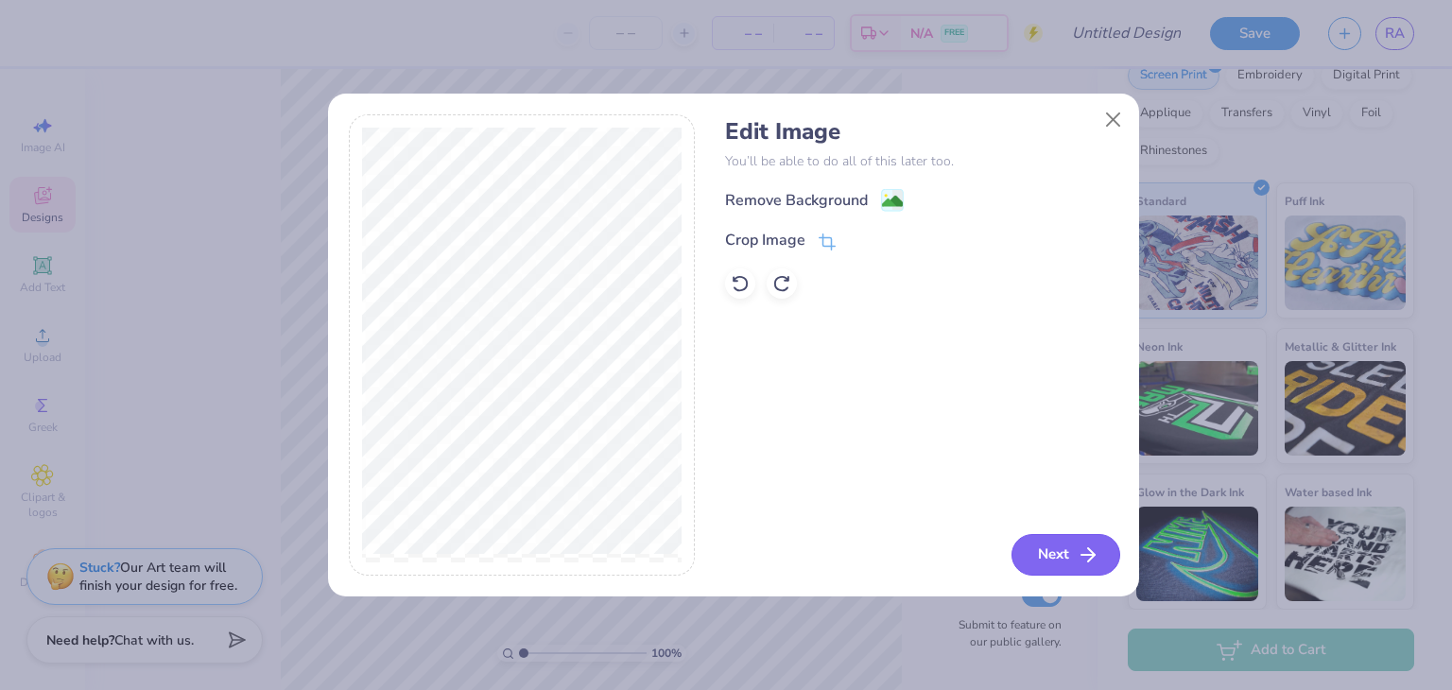
click at [1080, 550] on icon "button" at bounding box center [1088, 555] width 23 height 23
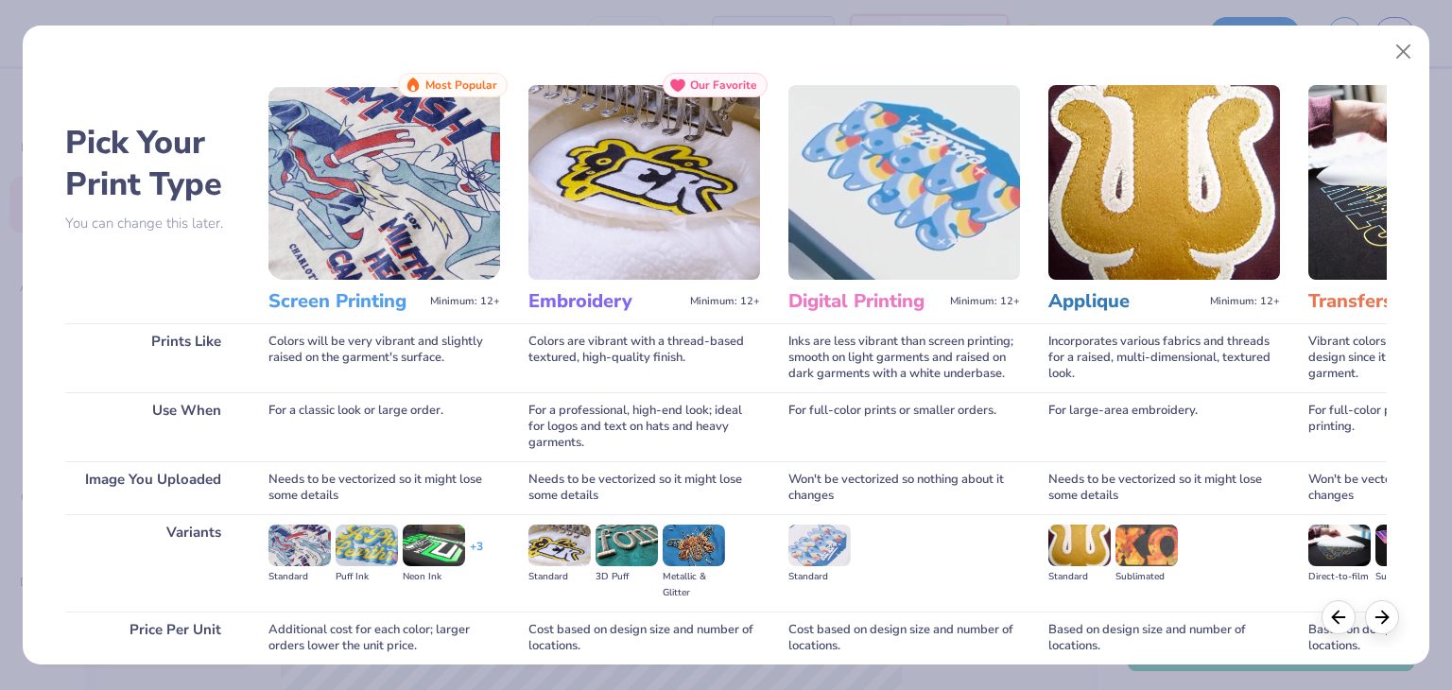
click at [298, 553] on img at bounding box center [299, 546] width 62 height 42
click at [436, 161] on img at bounding box center [384, 182] width 232 height 195
click at [1405, 46] on button "Close" at bounding box center [1404, 52] width 36 height 36
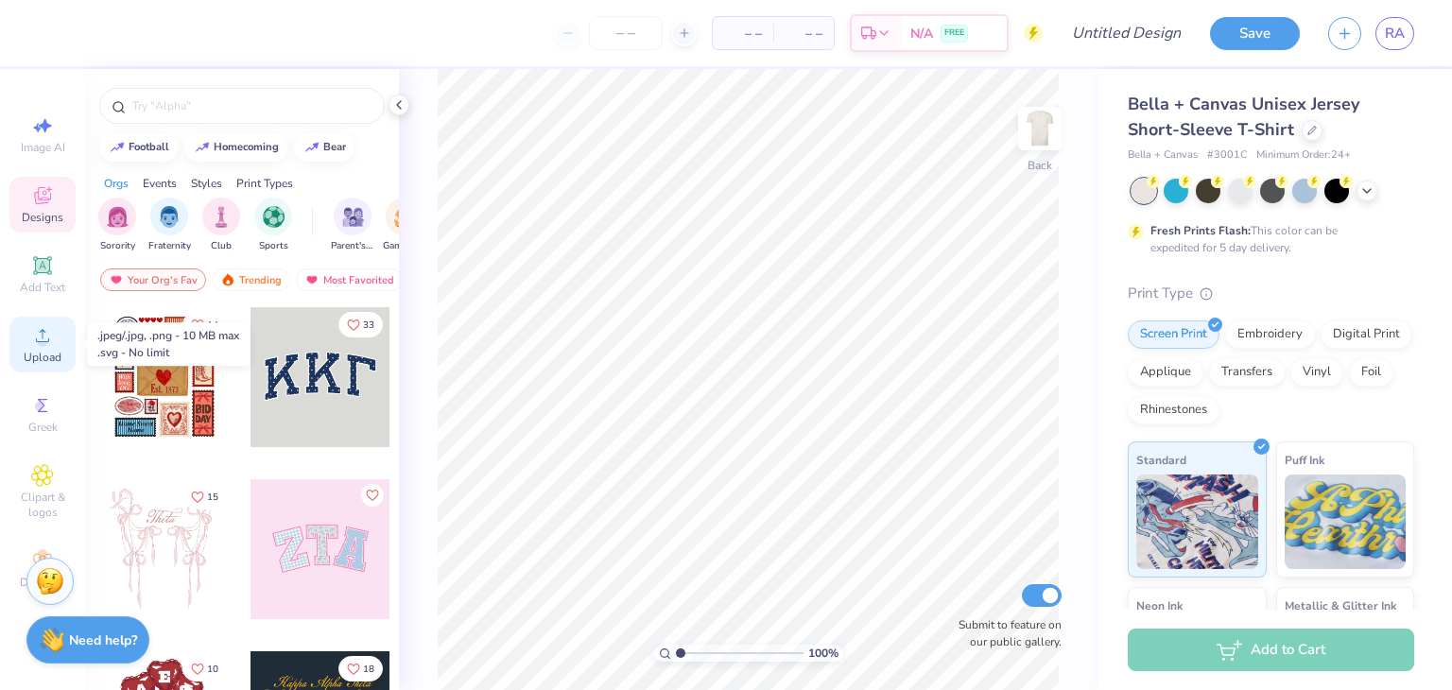
click at [46, 345] on icon at bounding box center [42, 335] width 23 height 23
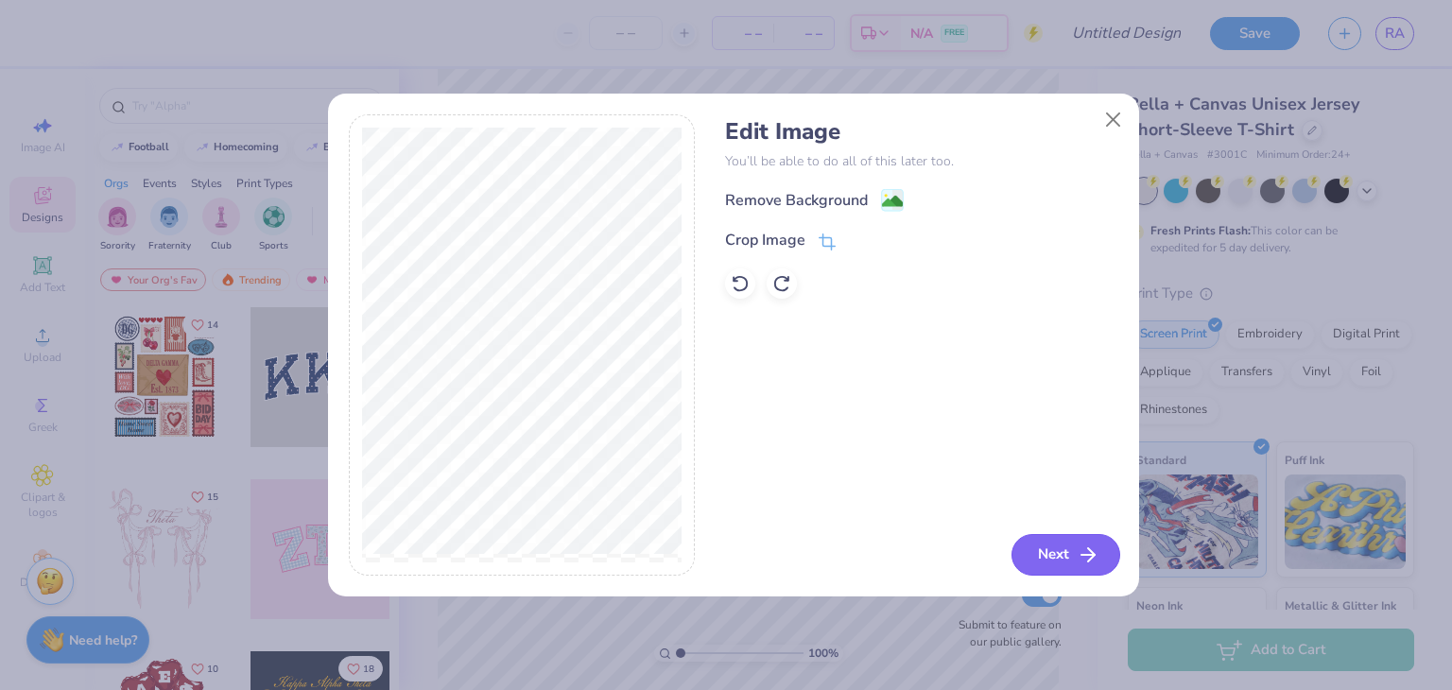
click at [1084, 562] on icon "button" at bounding box center [1088, 555] width 23 height 23
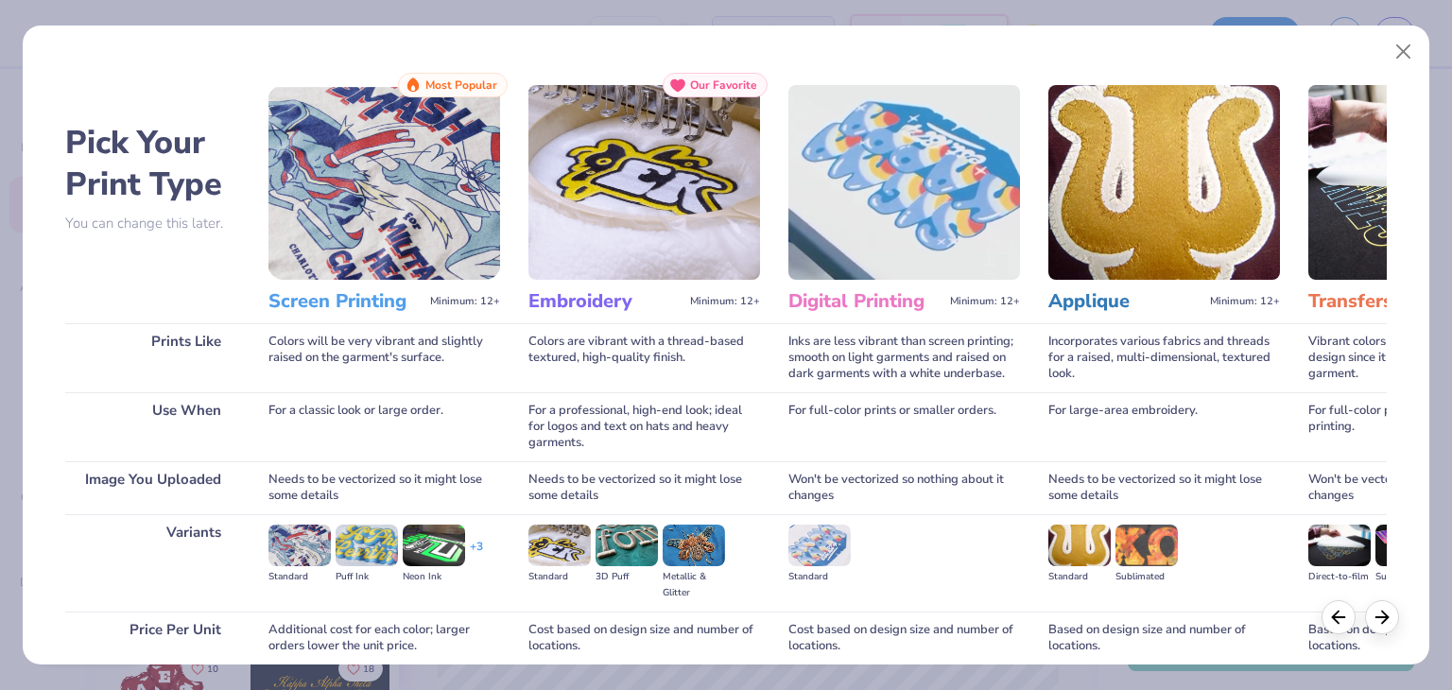
click at [304, 534] on img at bounding box center [299, 546] width 62 height 42
click at [1392, 625] on div at bounding box center [1382, 614] width 34 height 34
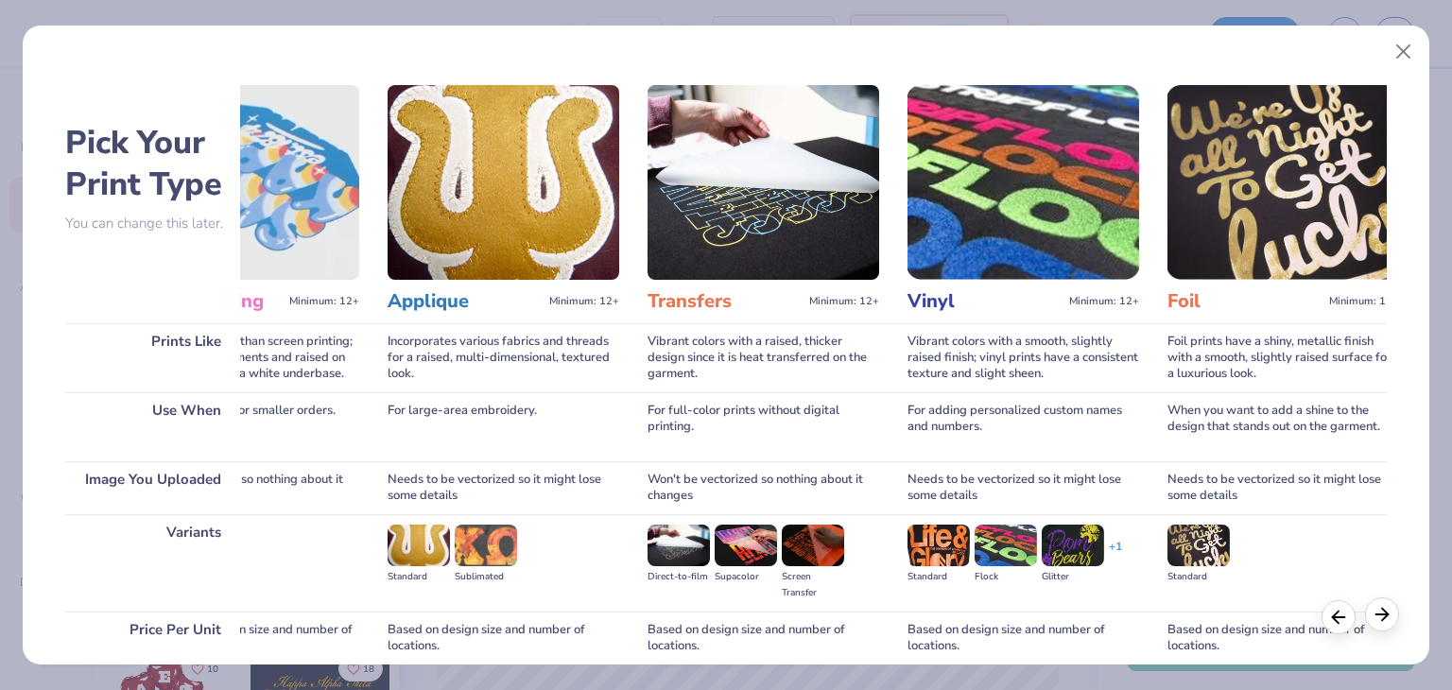
click at [1392, 625] on div at bounding box center [1382, 614] width 34 height 34
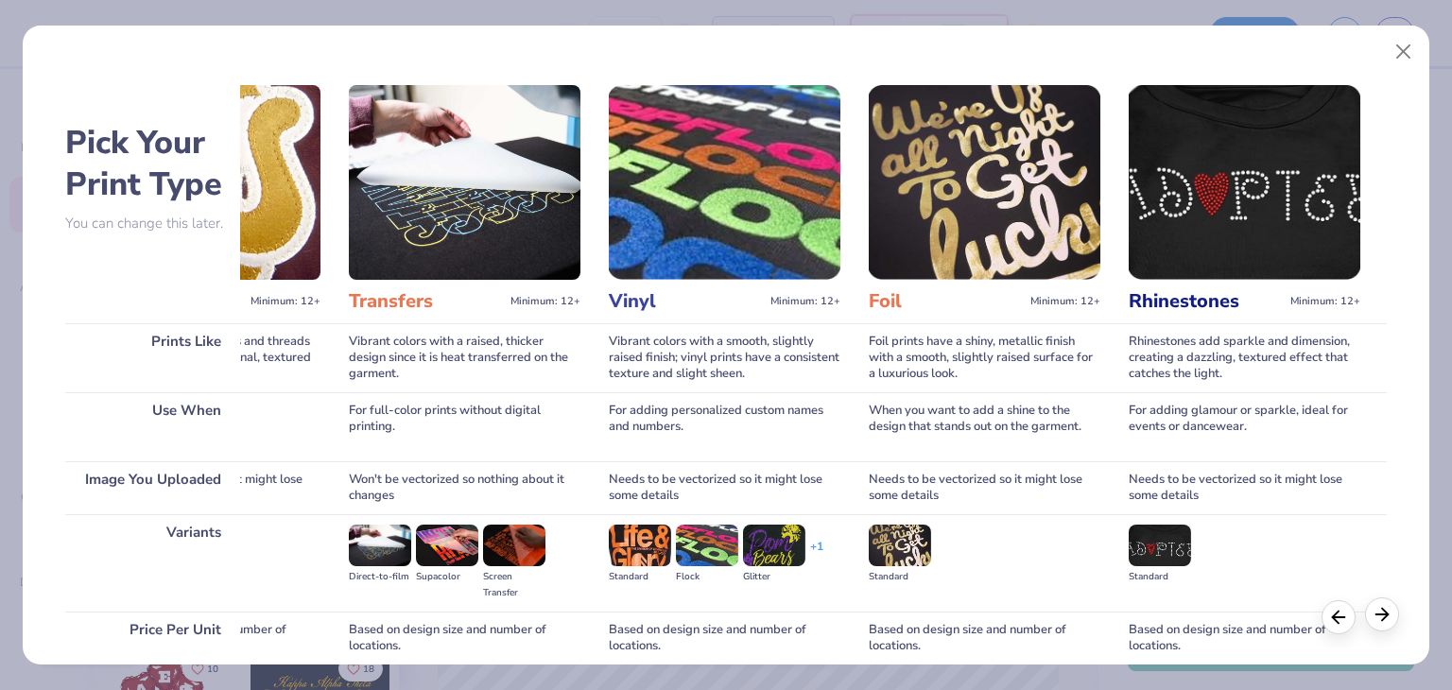
scroll to position [0, 960]
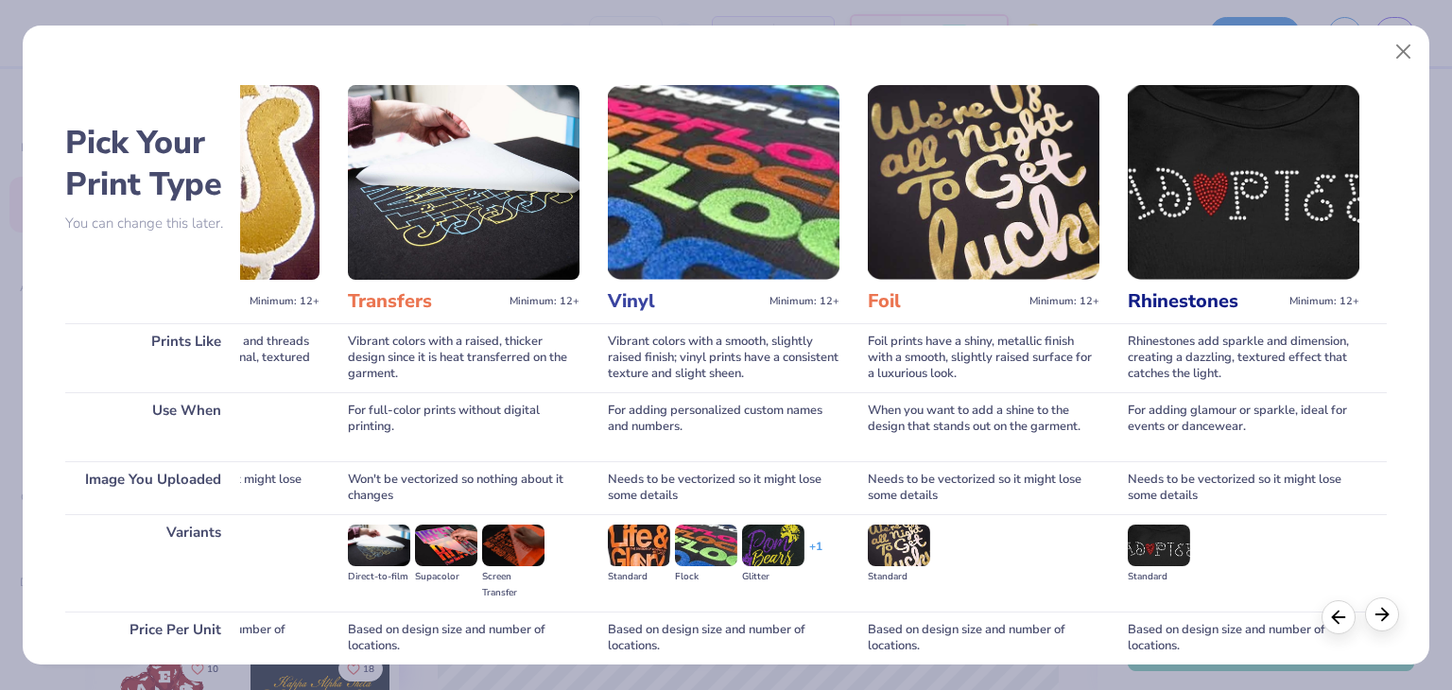
click at [1384, 610] on polyline at bounding box center [1385, 614] width 6 height 12
click at [1338, 619] on polyline at bounding box center [1336, 614] width 6 height 12
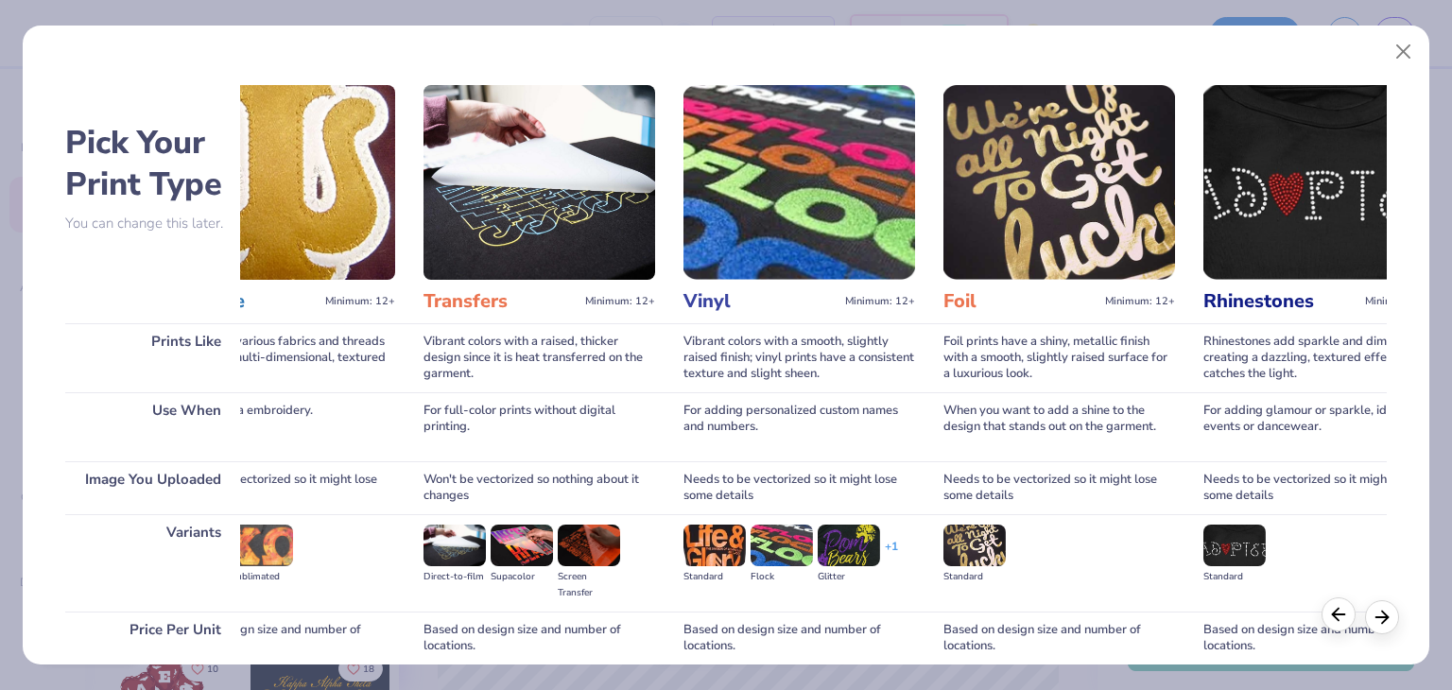
click at [1338, 619] on polyline at bounding box center [1336, 614] width 6 height 12
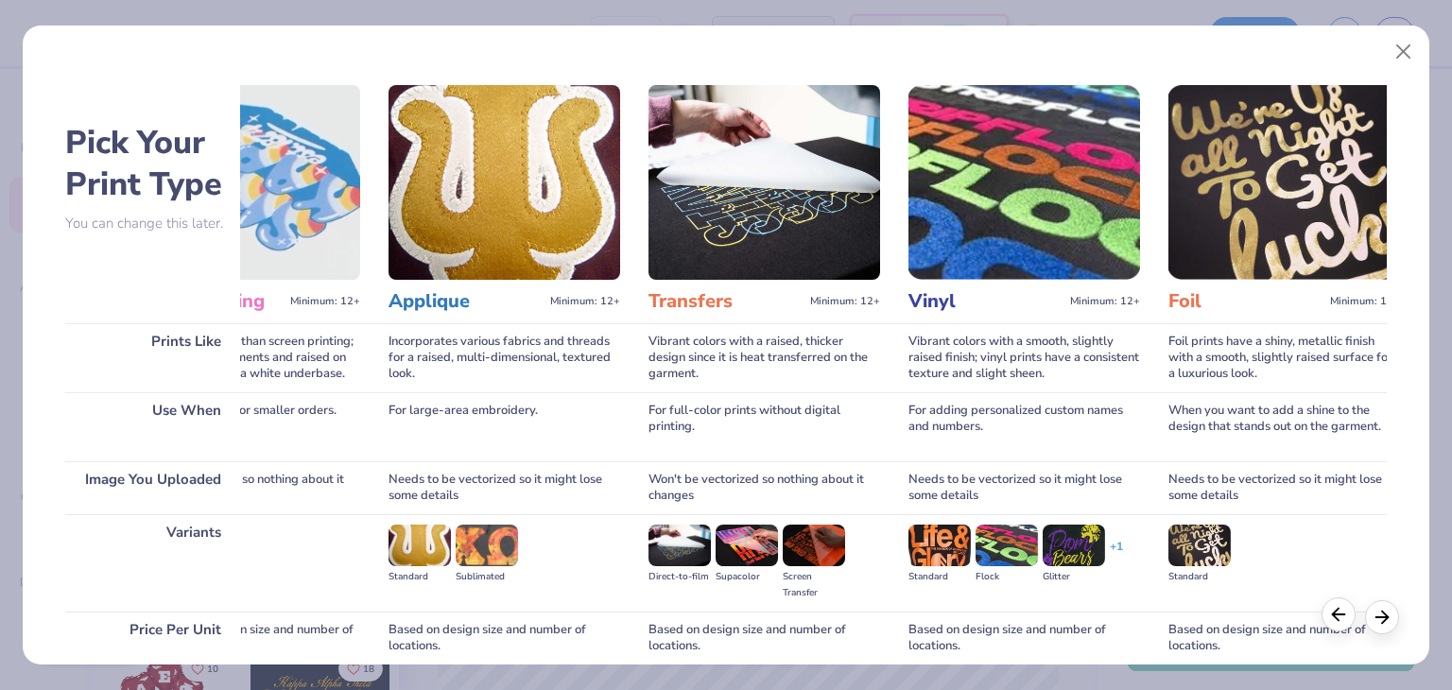
click at [1338, 619] on polyline at bounding box center [1336, 614] width 6 height 12
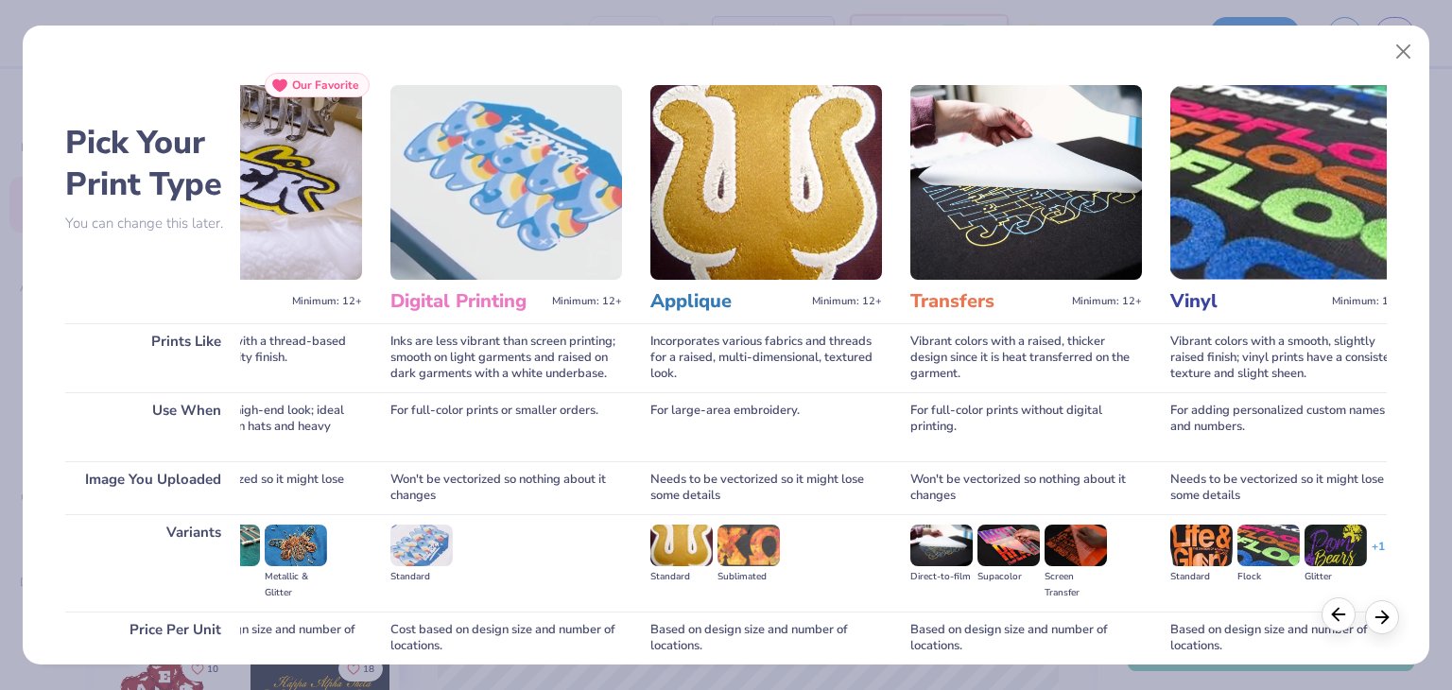
click at [1338, 619] on polyline at bounding box center [1336, 614] width 6 height 12
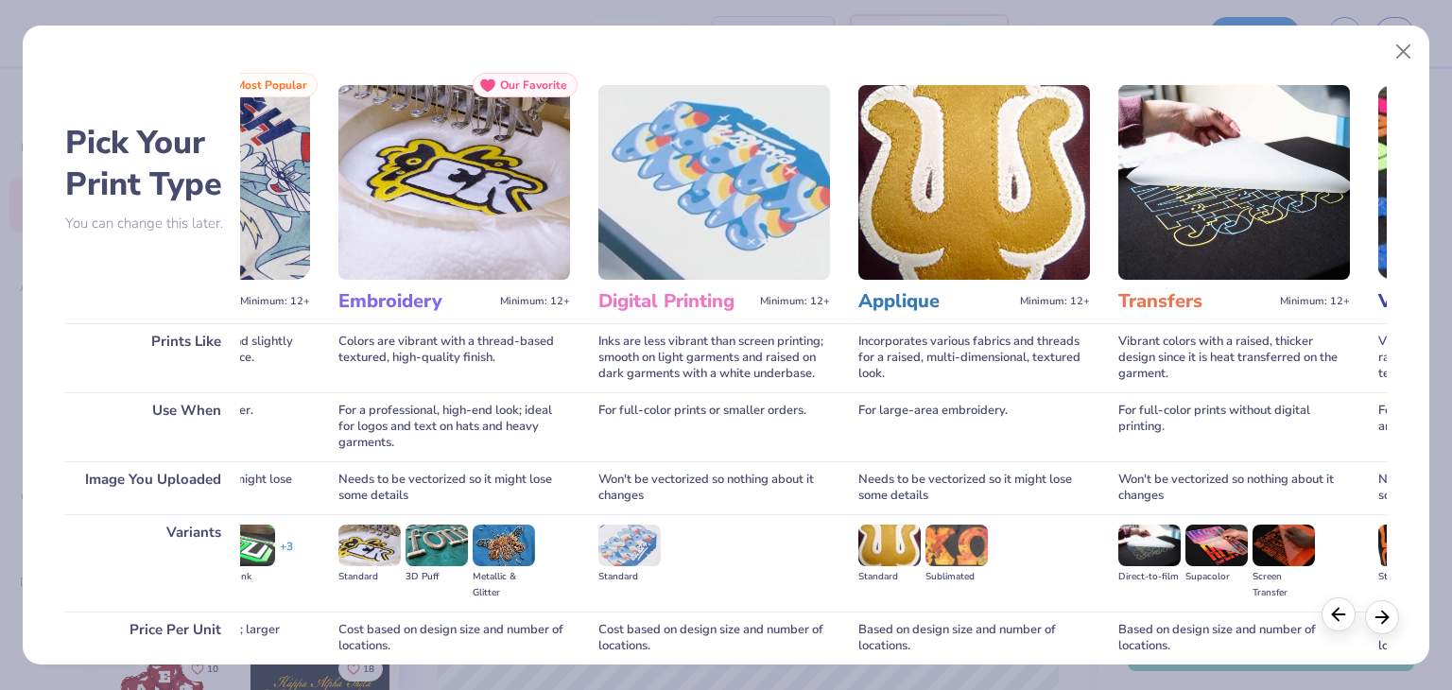
scroll to position [0, 0]
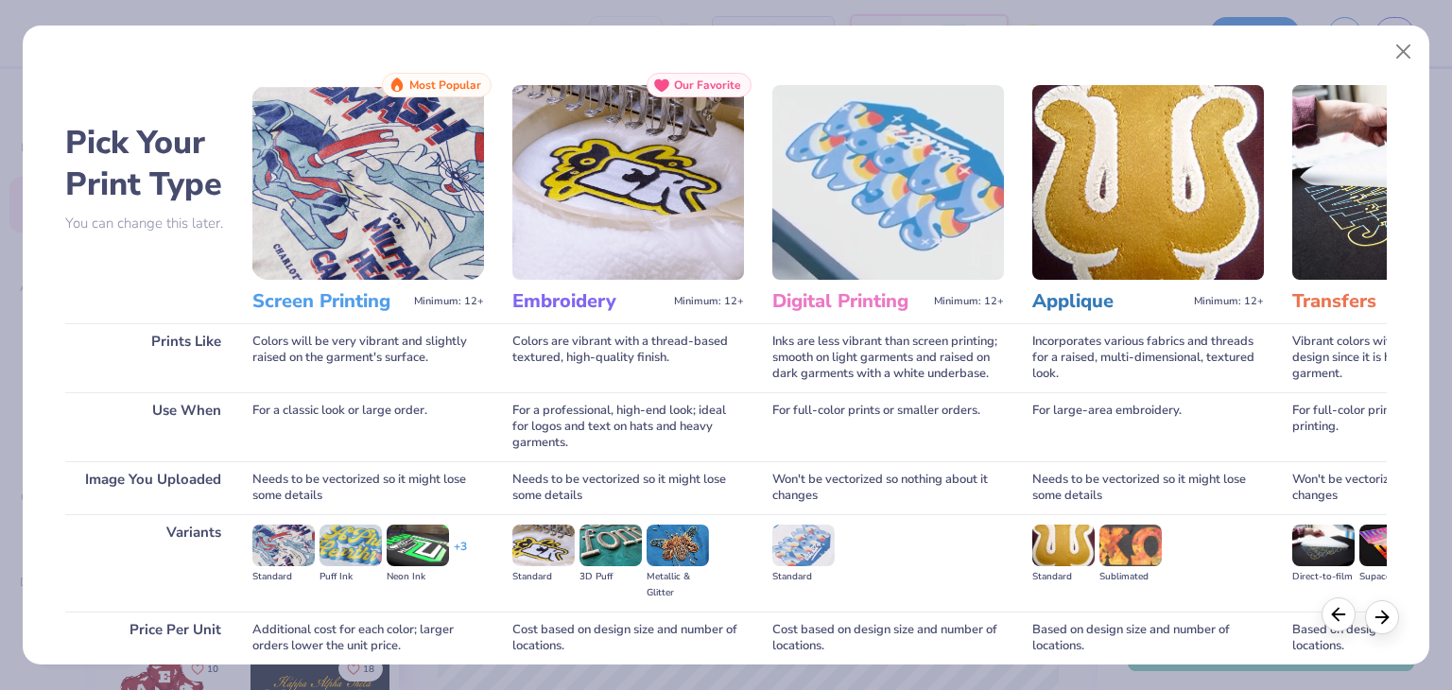
click at [1338, 619] on polyline at bounding box center [1336, 614] width 6 height 12
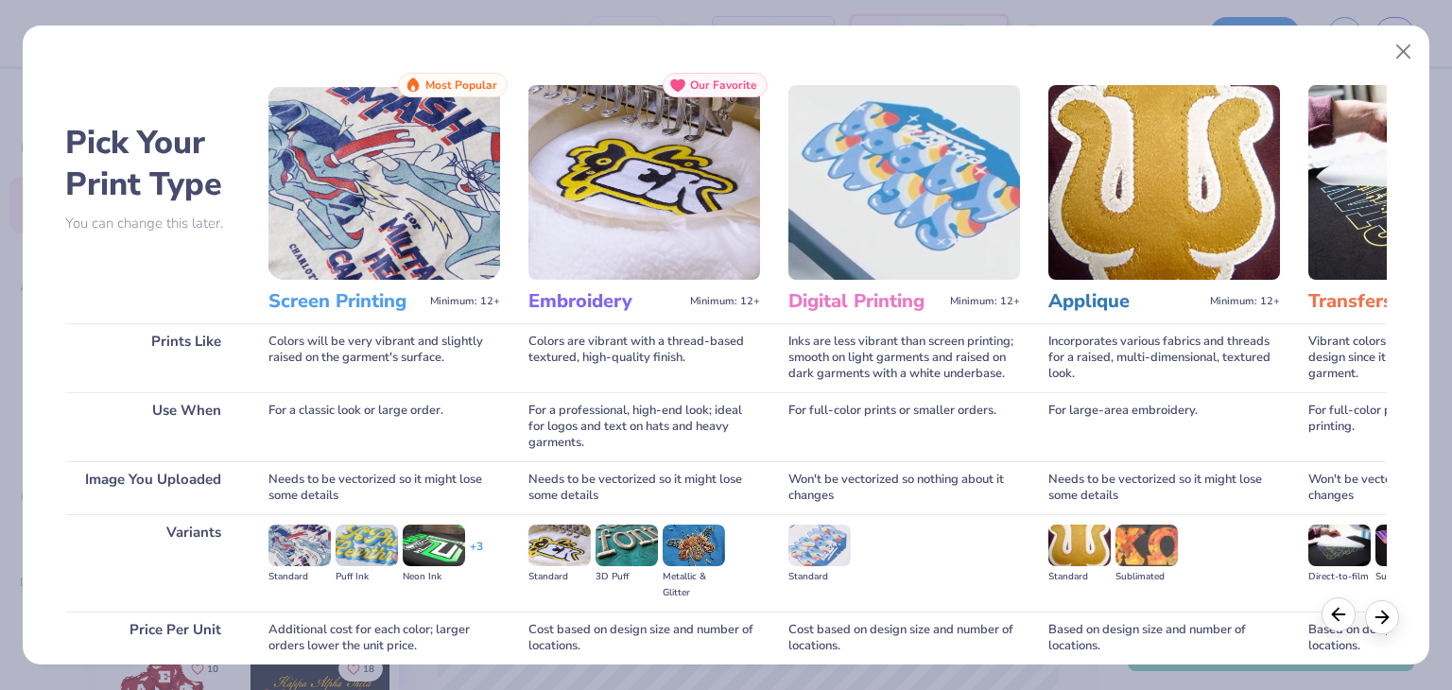
click at [1338, 619] on polyline at bounding box center [1336, 614] width 6 height 12
click at [340, 614] on div "Additional cost for each color; larger orders lower the unit price." at bounding box center [384, 638] width 232 height 53
drag, startPoint x: 220, startPoint y: 596, endPoint x: 236, endPoint y: 319, distance: 277.4
click at [236, 319] on div "Pick Your Print Type You can change this later. Prints Like Use When Image You …" at bounding box center [152, 419] width 175 height 693
click at [444, 80] on span "Most Popular" at bounding box center [461, 84] width 72 height 13
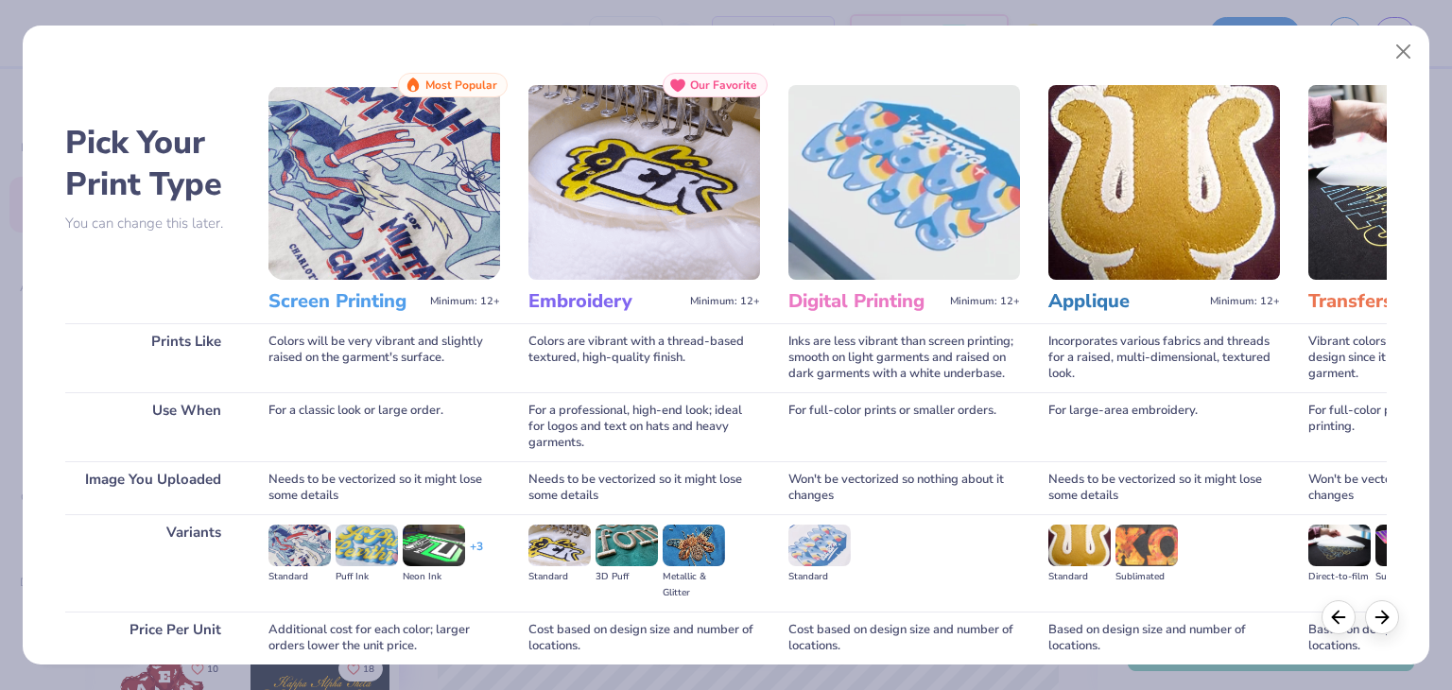
click at [379, 296] on h3 "Screen Printing" at bounding box center [345, 301] width 154 height 25
click at [147, 178] on h2 "Pick Your Print Type" at bounding box center [152, 163] width 175 height 83
click at [340, 242] on img at bounding box center [384, 182] width 232 height 195
click at [1396, 54] on button "Close" at bounding box center [1404, 52] width 36 height 36
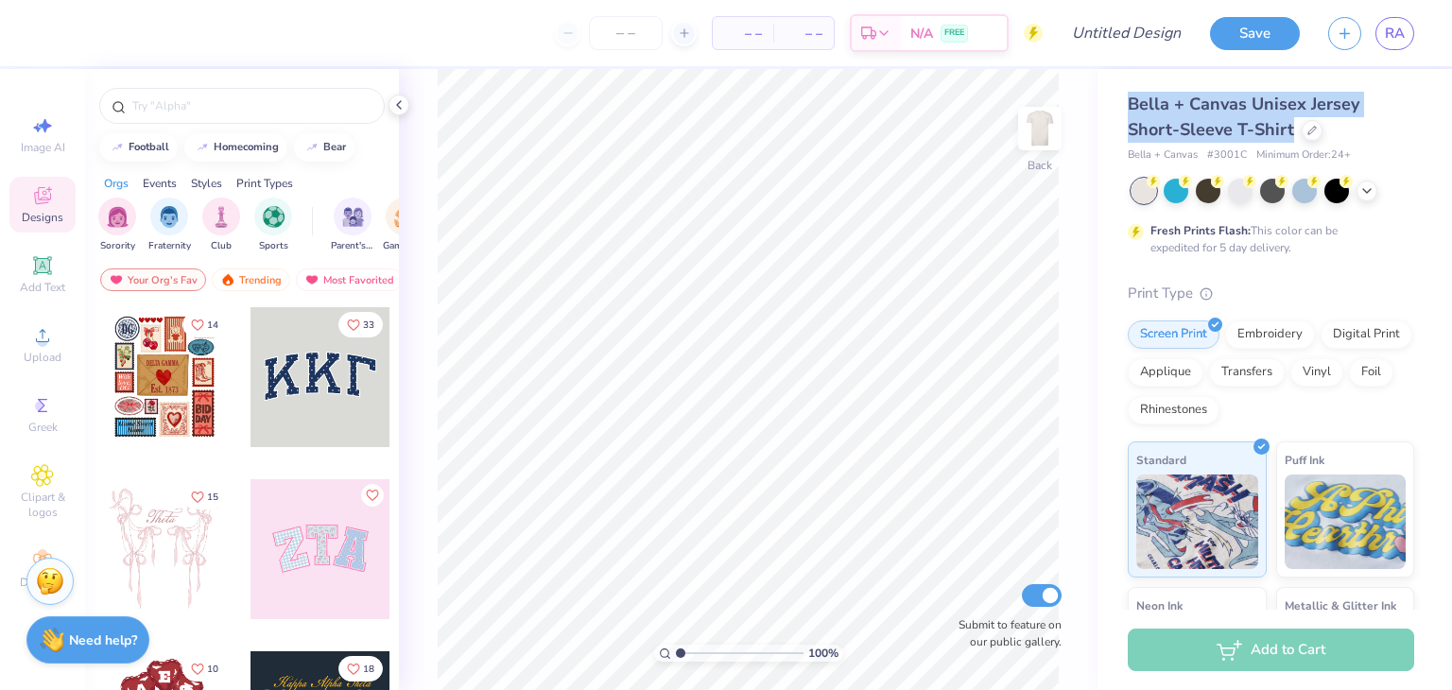
drag, startPoint x: 1289, startPoint y: 133, endPoint x: 1129, endPoint y: 102, distance: 163.7
click at [1129, 102] on span "Bella + Canvas Unisex Jersey Short-Sleeve T-Shirt" at bounding box center [1244, 117] width 232 height 48
copy span "Bella + Canvas Unisex Jersey Short-Sleeve T-Shirt"
